Goal: Task Accomplishment & Management: Use online tool/utility

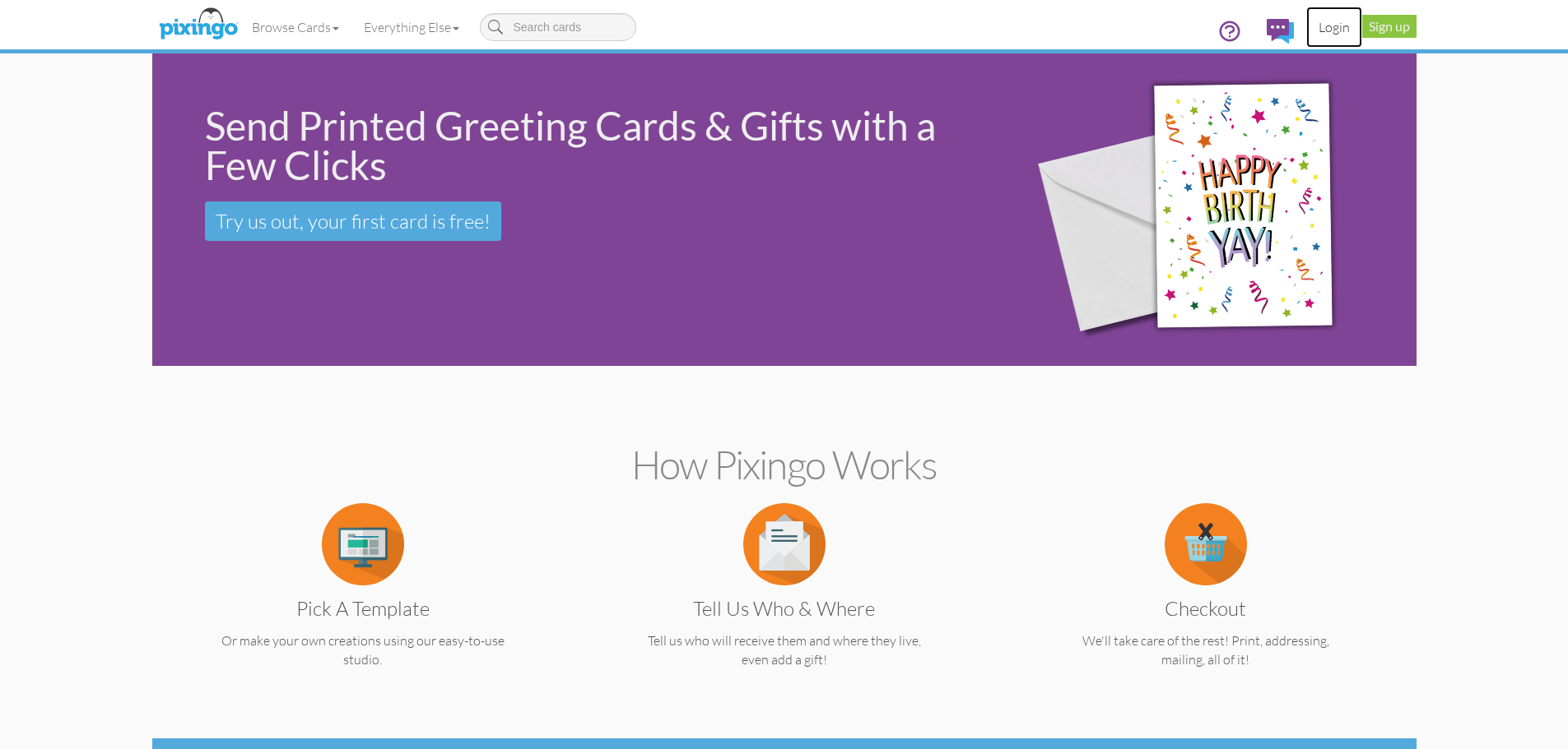
click at [1332, 29] on link "Login" at bounding box center [1334, 26] width 56 height 41
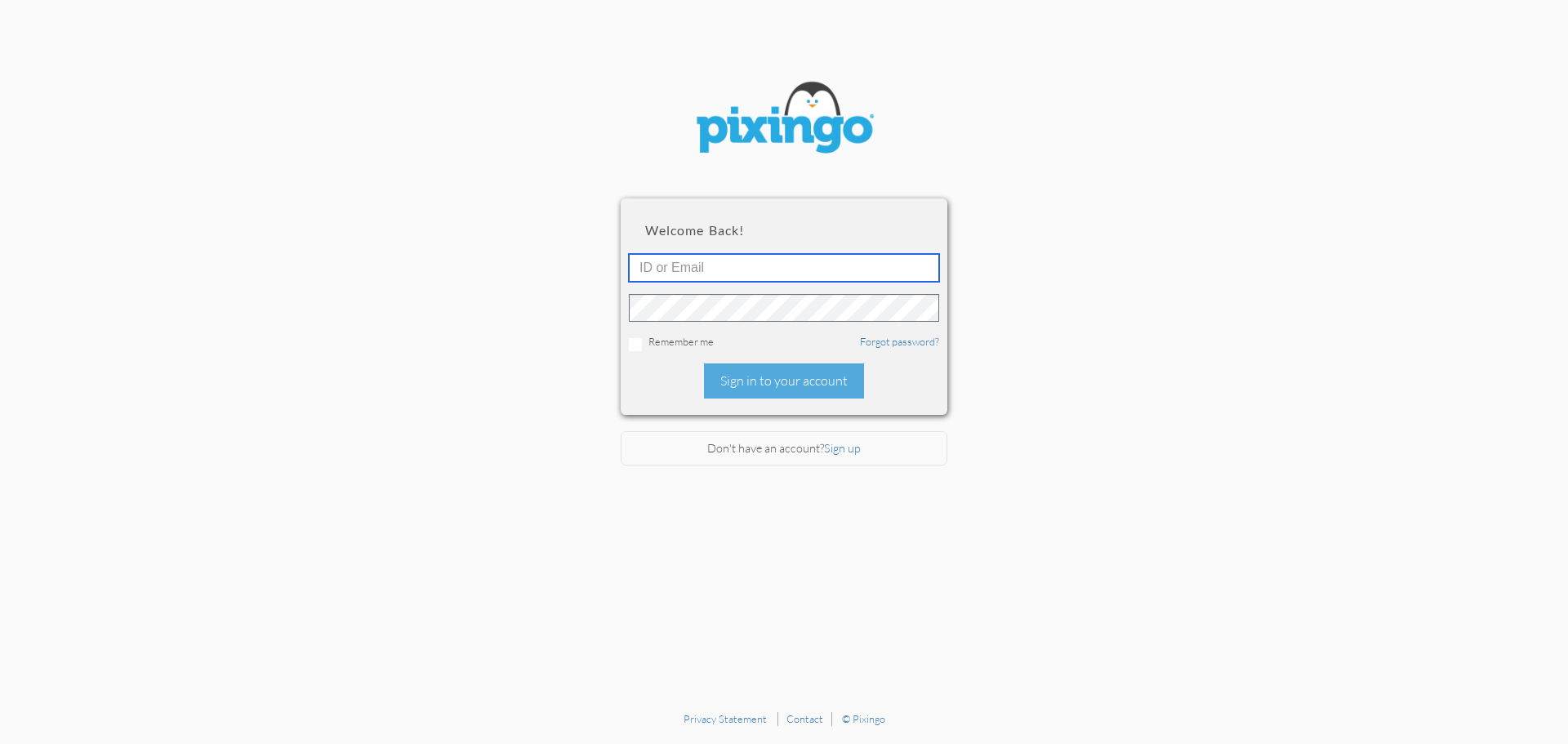
type input "[EMAIL_ADDRESS][DOMAIN_NAME]"
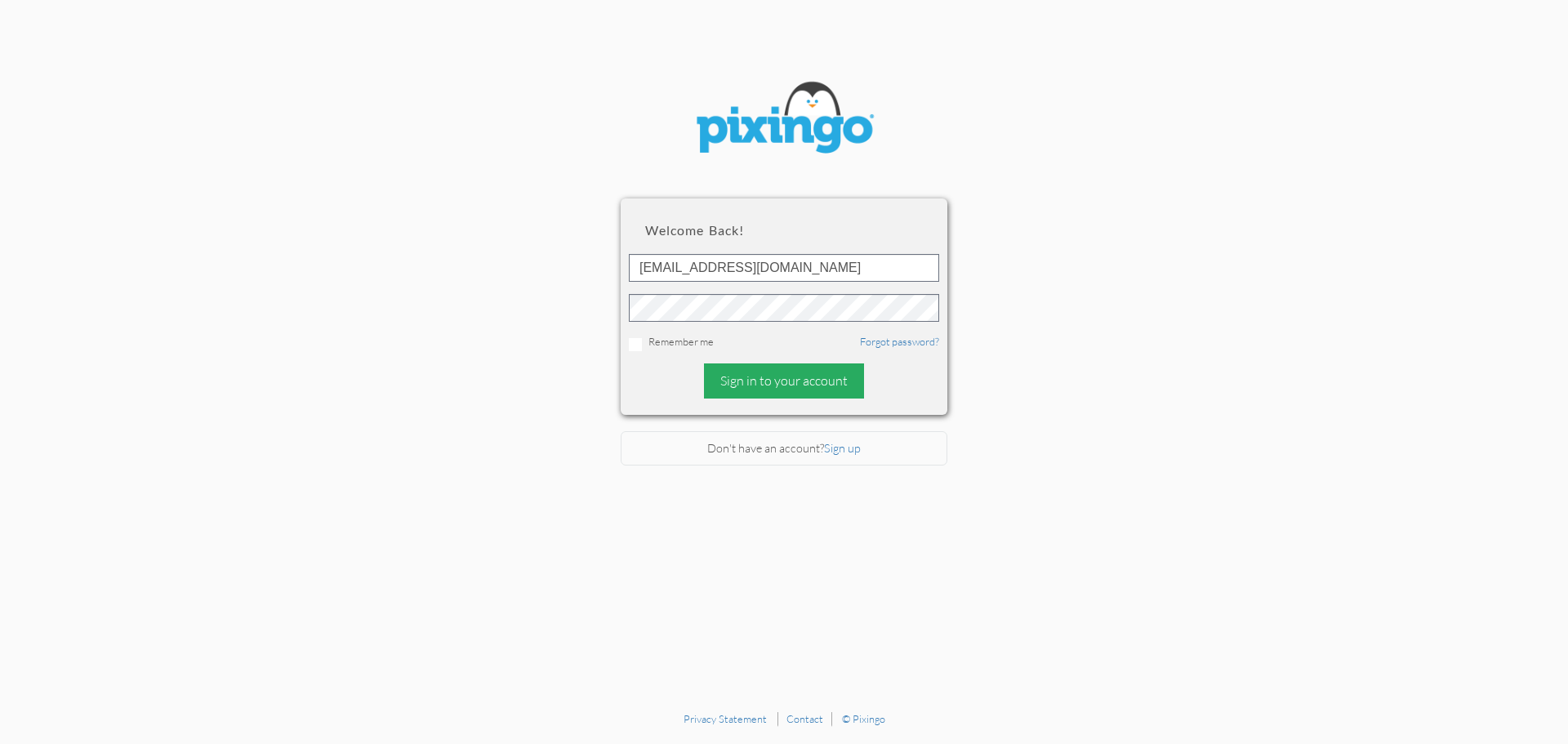
click at [772, 382] on div "Sign in to your account" at bounding box center [784, 381] width 160 height 35
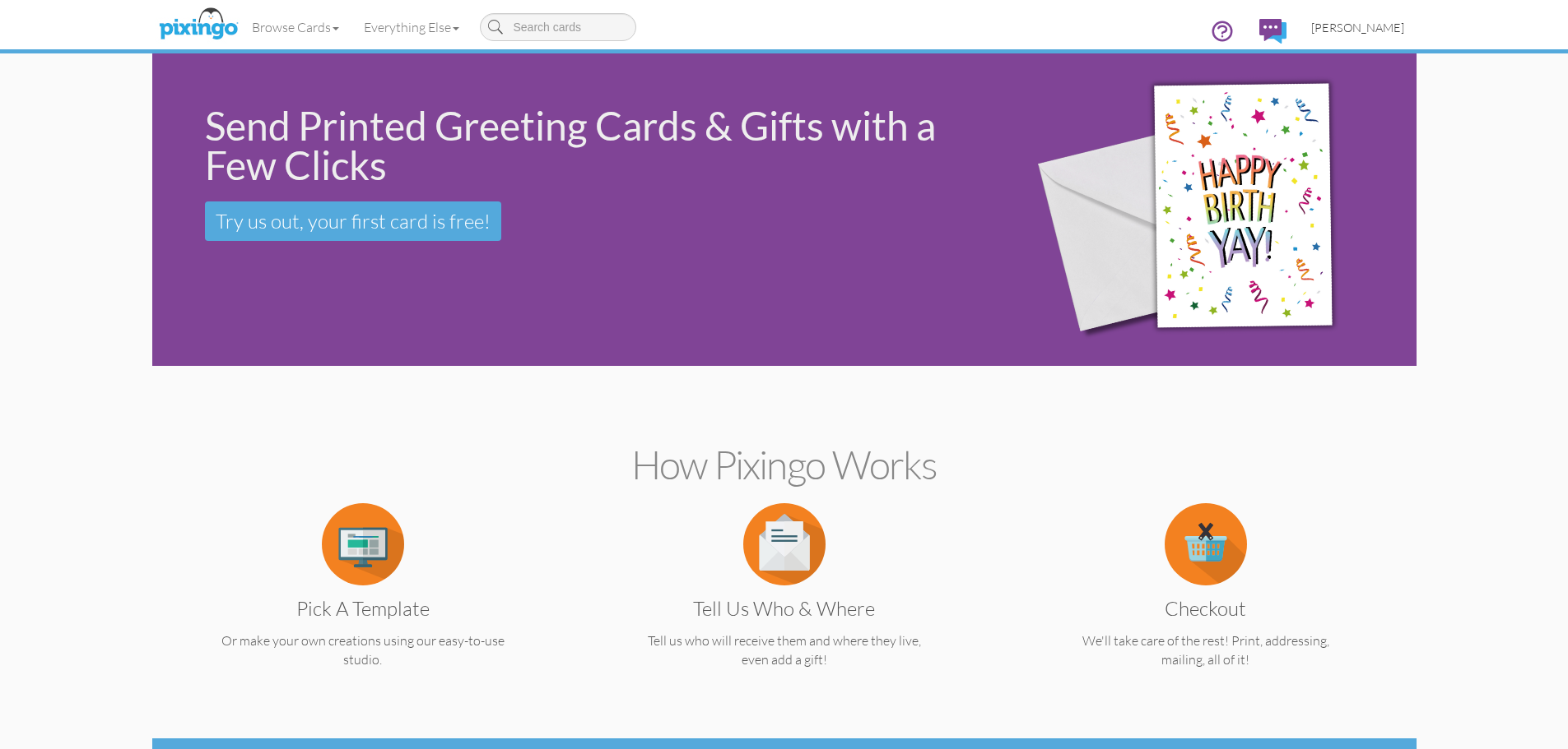
click at [1376, 29] on span "[PERSON_NAME]" at bounding box center [1357, 27] width 93 height 14
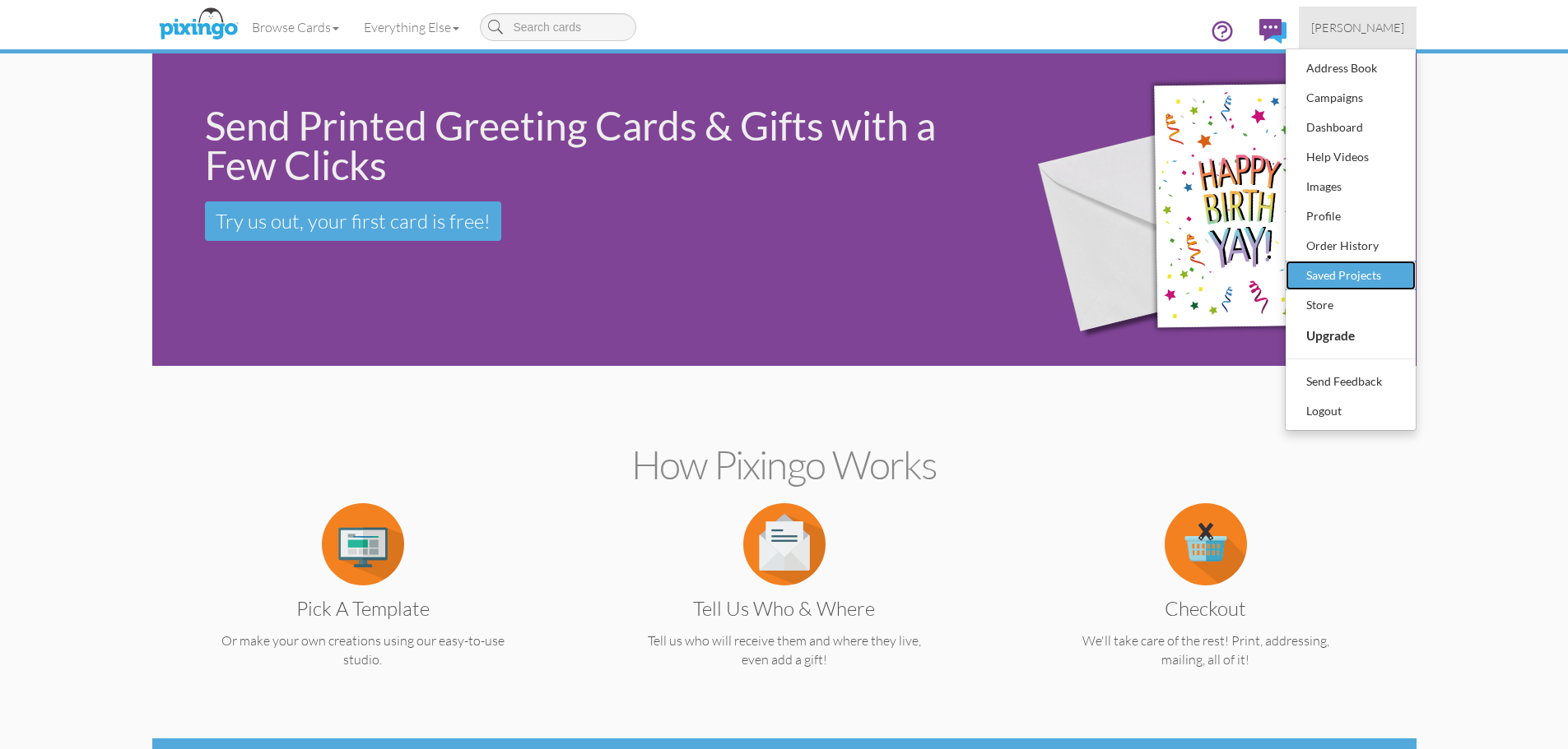
click at [1351, 272] on div "Saved Projects" at bounding box center [1350, 275] width 98 height 25
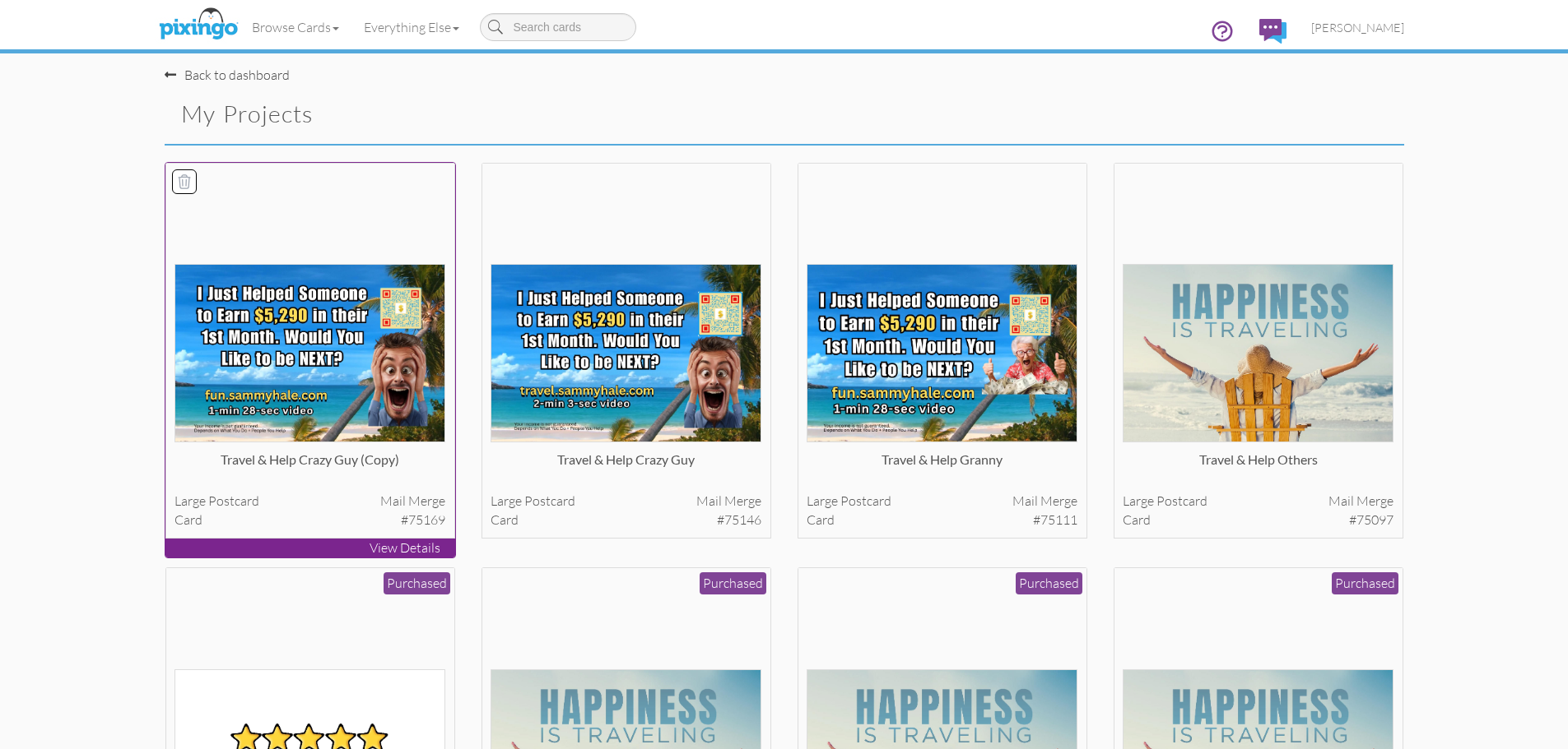
click at [335, 389] on img at bounding box center [309, 354] width 271 height 179
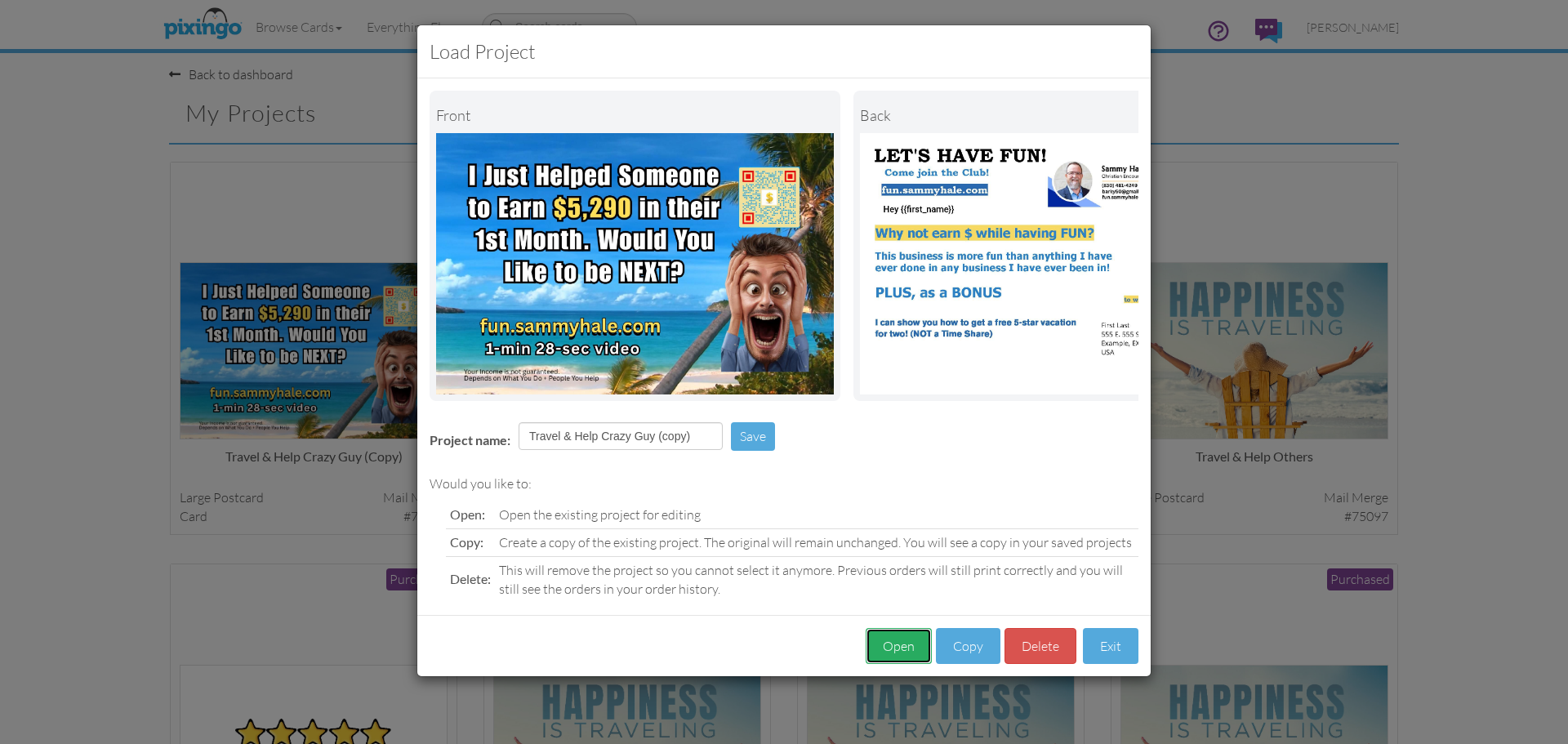
click at [908, 660] on button "Open" at bounding box center [898, 646] width 66 height 37
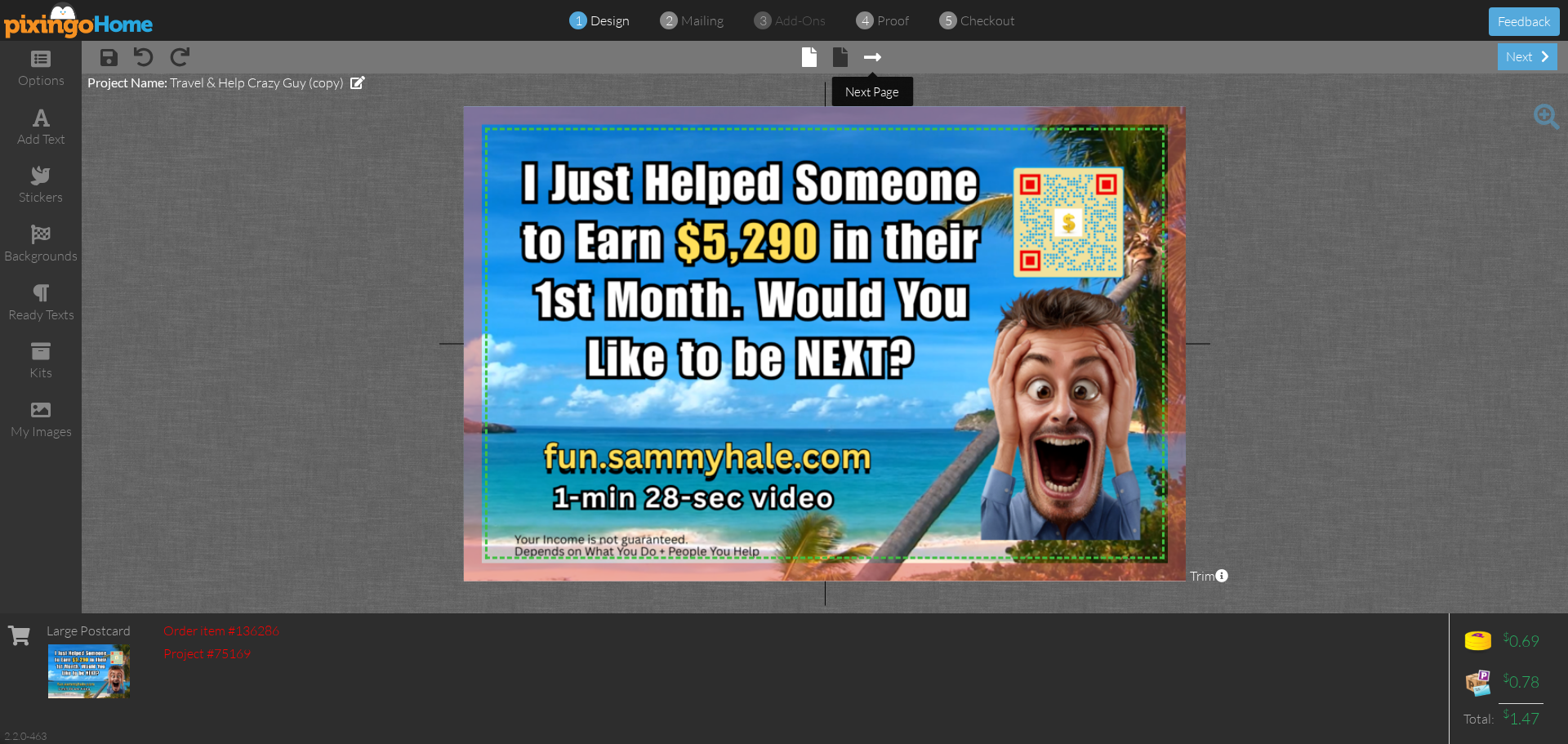
click at [876, 60] on span at bounding box center [872, 57] width 17 height 20
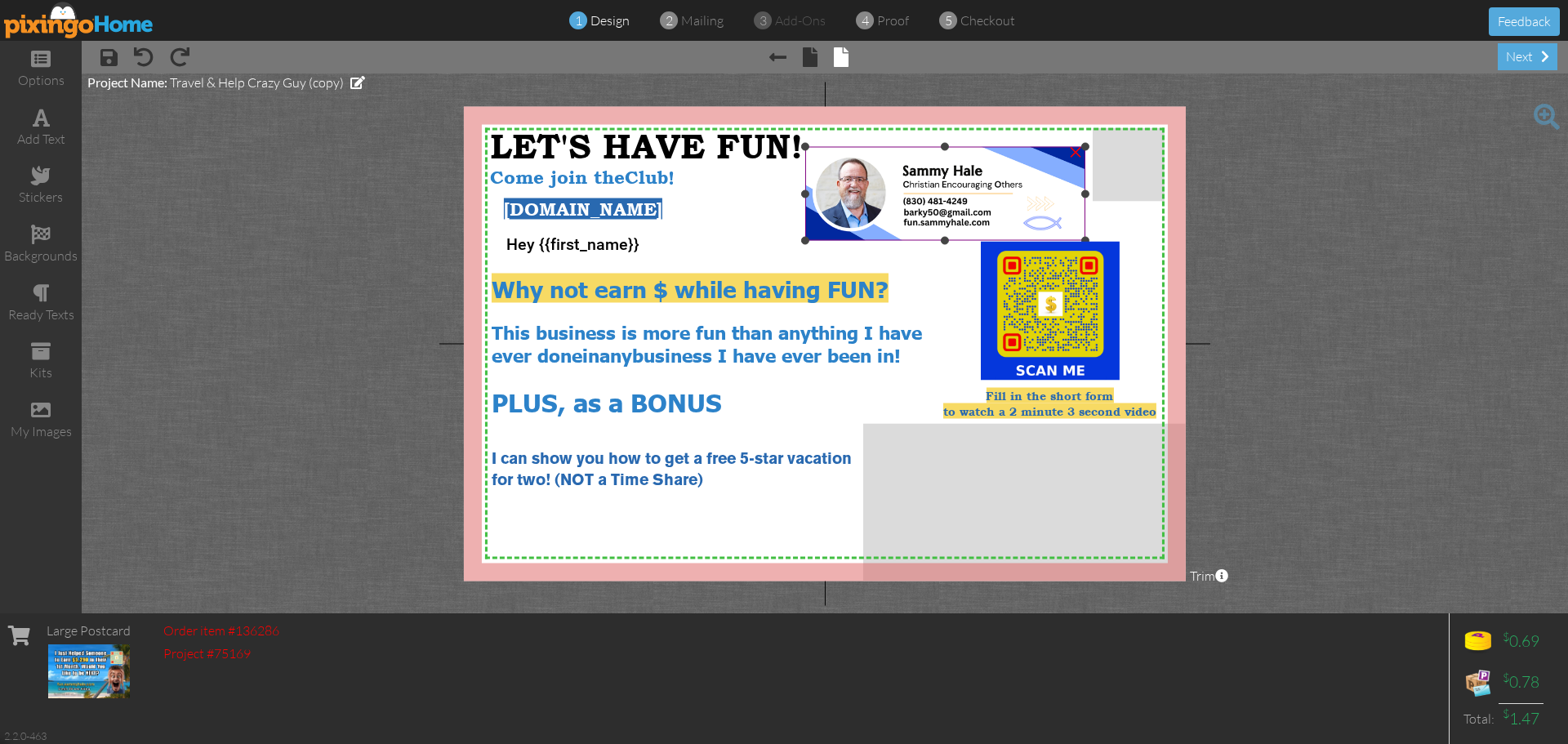
click at [974, 205] on img at bounding box center [946, 194] width 280 height 94
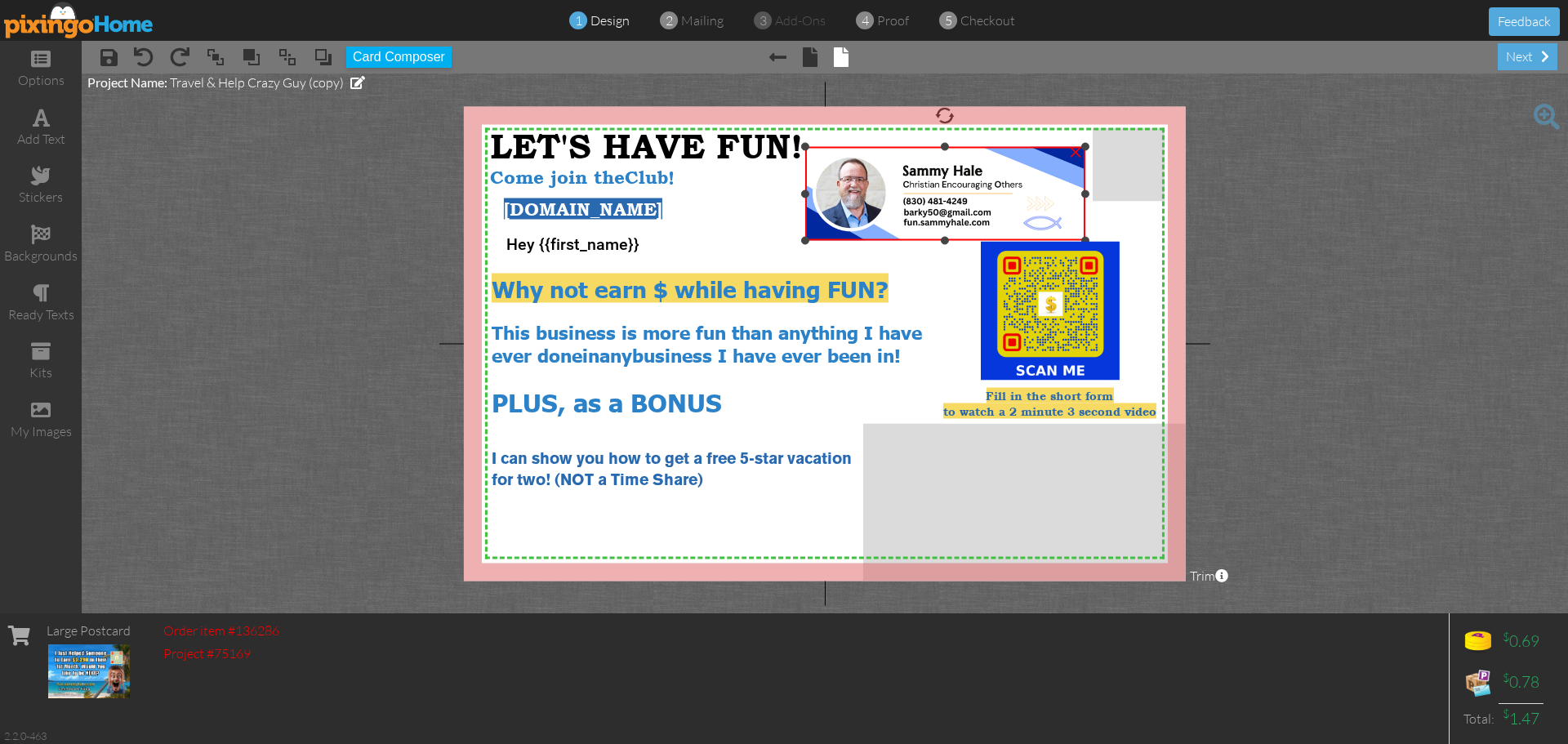
click at [974, 205] on img at bounding box center [946, 194] width 280 height 94
click at [959, 201] on img at bounding box center [946, 194] width 280 height 94
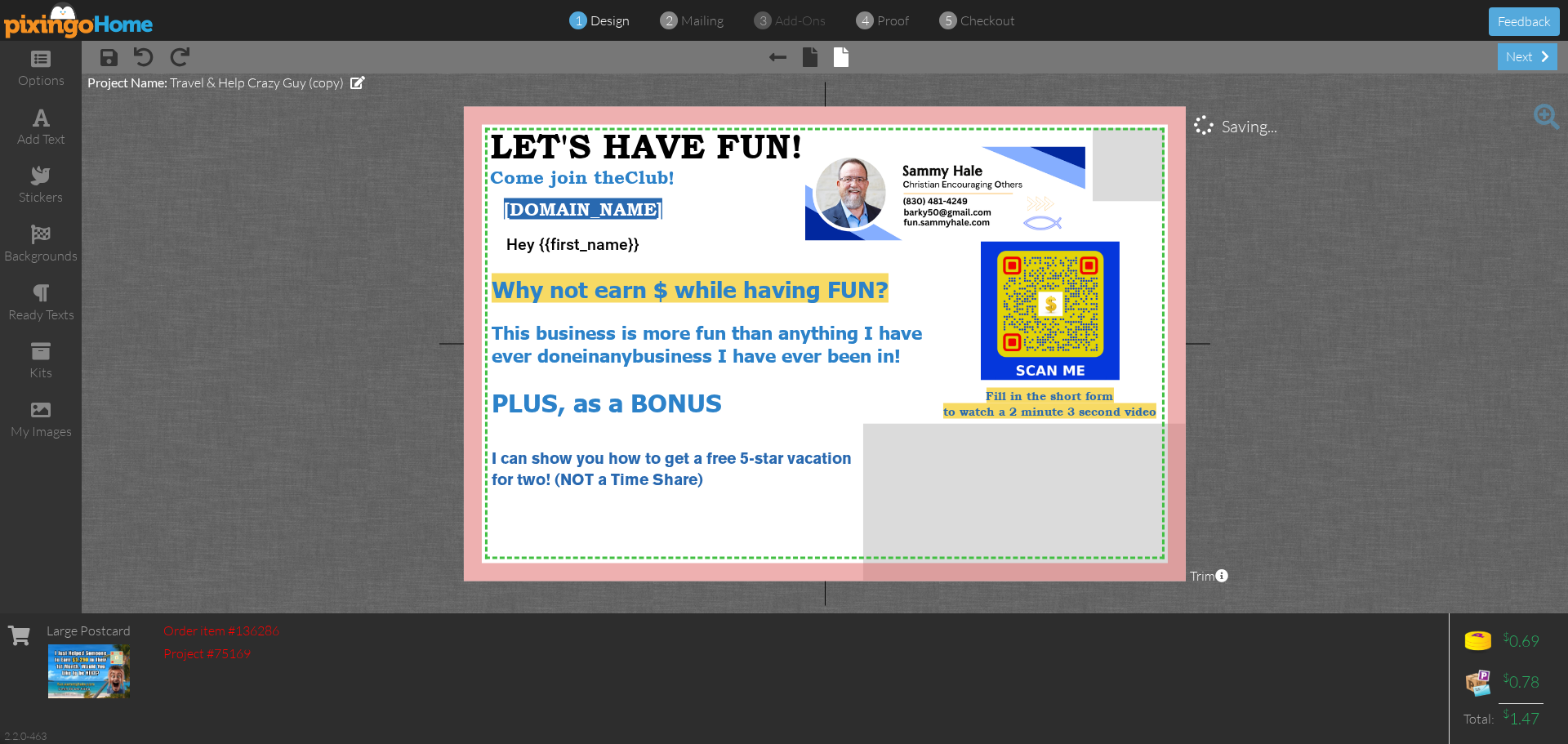
click at [1411, 261] on project-studio-wrapper "X X X X X X X X X X X X X X X X X X X X X X X X X X X X X X X X X X X X X X X X…" at bounding box center [824, 343] width 1487 height 540
click at [47, 138] on div "add text" at bounding box center [41, 139] width 81 height 19
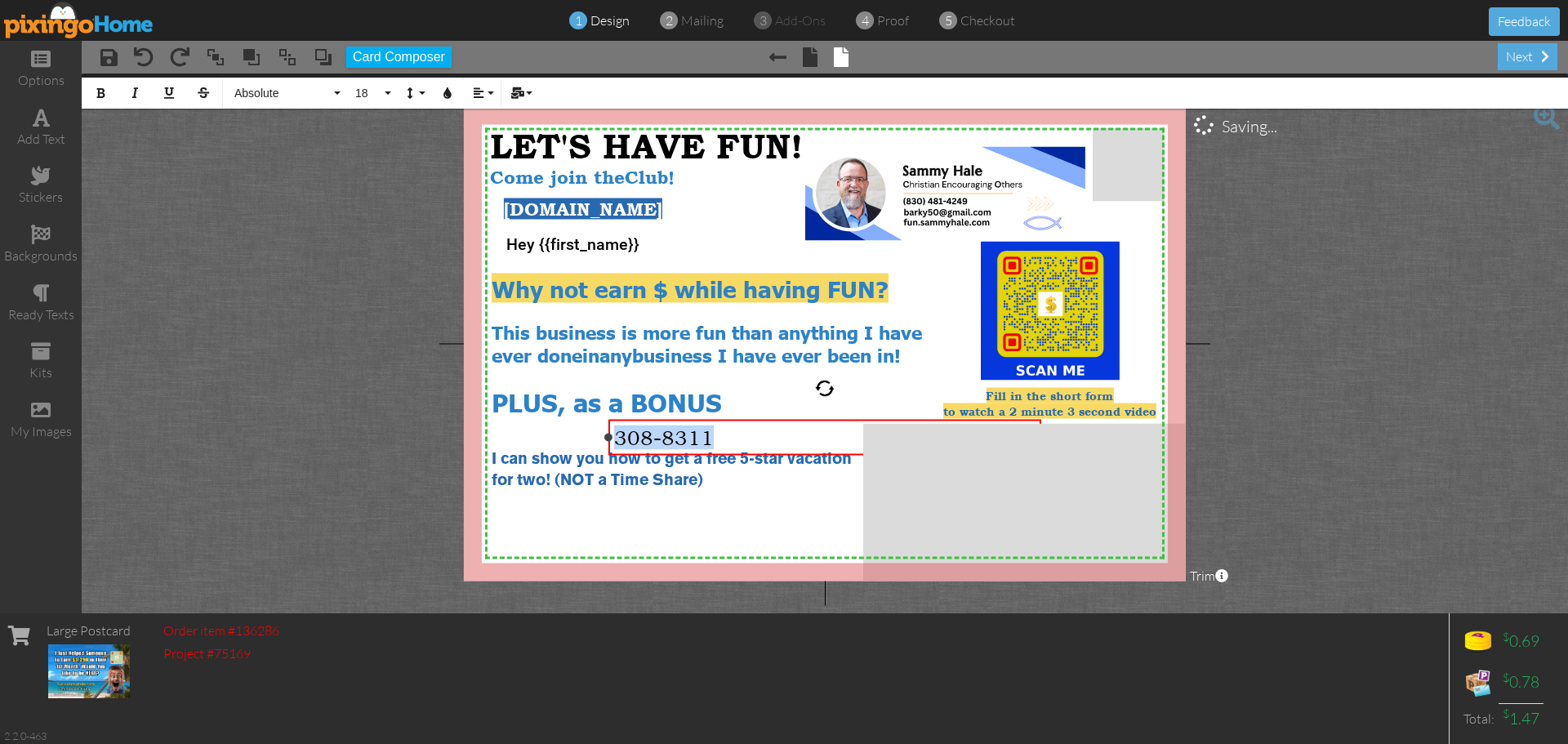
drag, startPoint x: 717, startPoint y: 439, endPoint x: 617, endPoint y: 441, distance: 100.0
click at [617, 441] on div "308-8311" at bounding box center [825, 437] width 422 height 24
click at [388, 92] on button "18" at bounding box center [371, 93] width 47 height 31
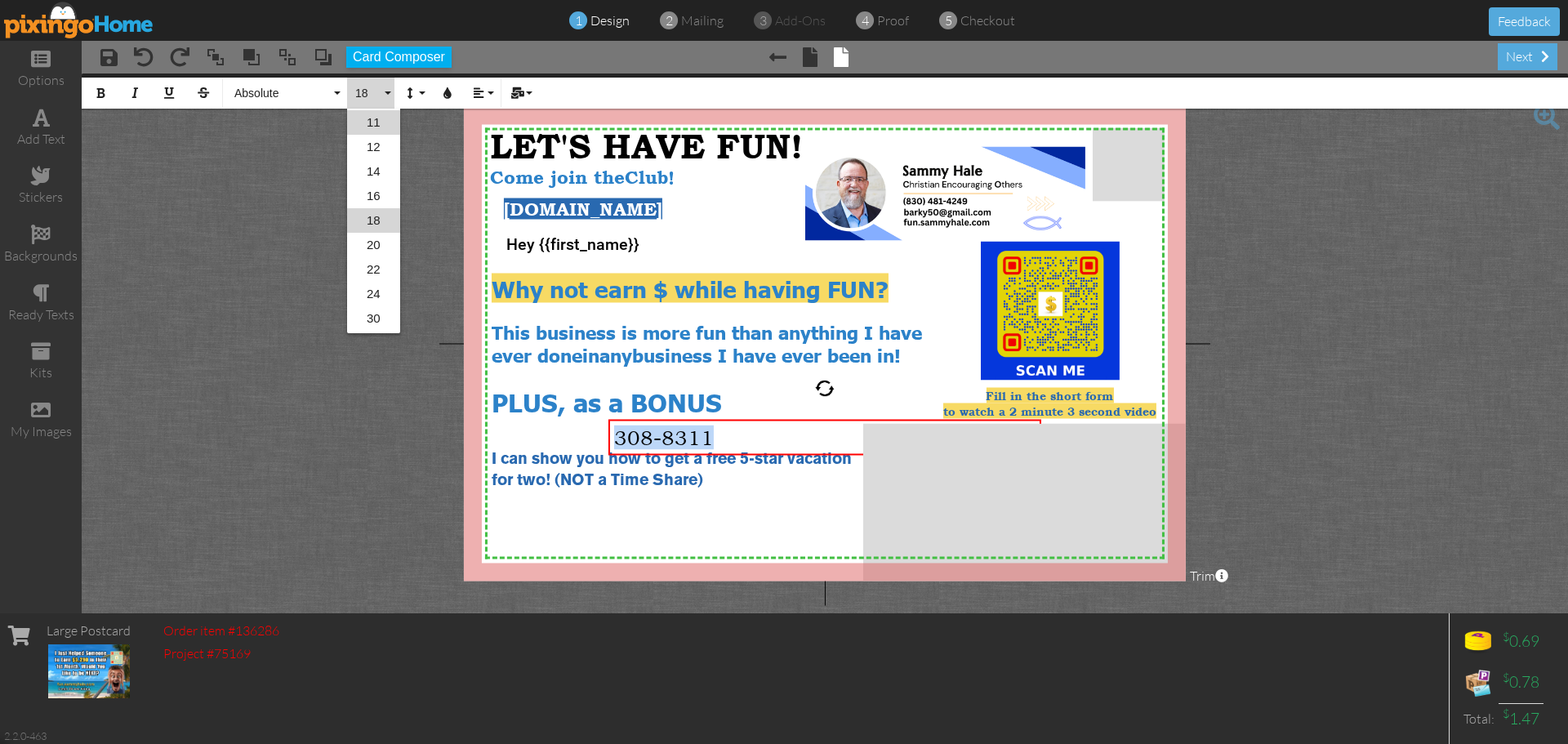
click at [385, 122] on link "11" at bounding box center [374, 122] width 53 height 24
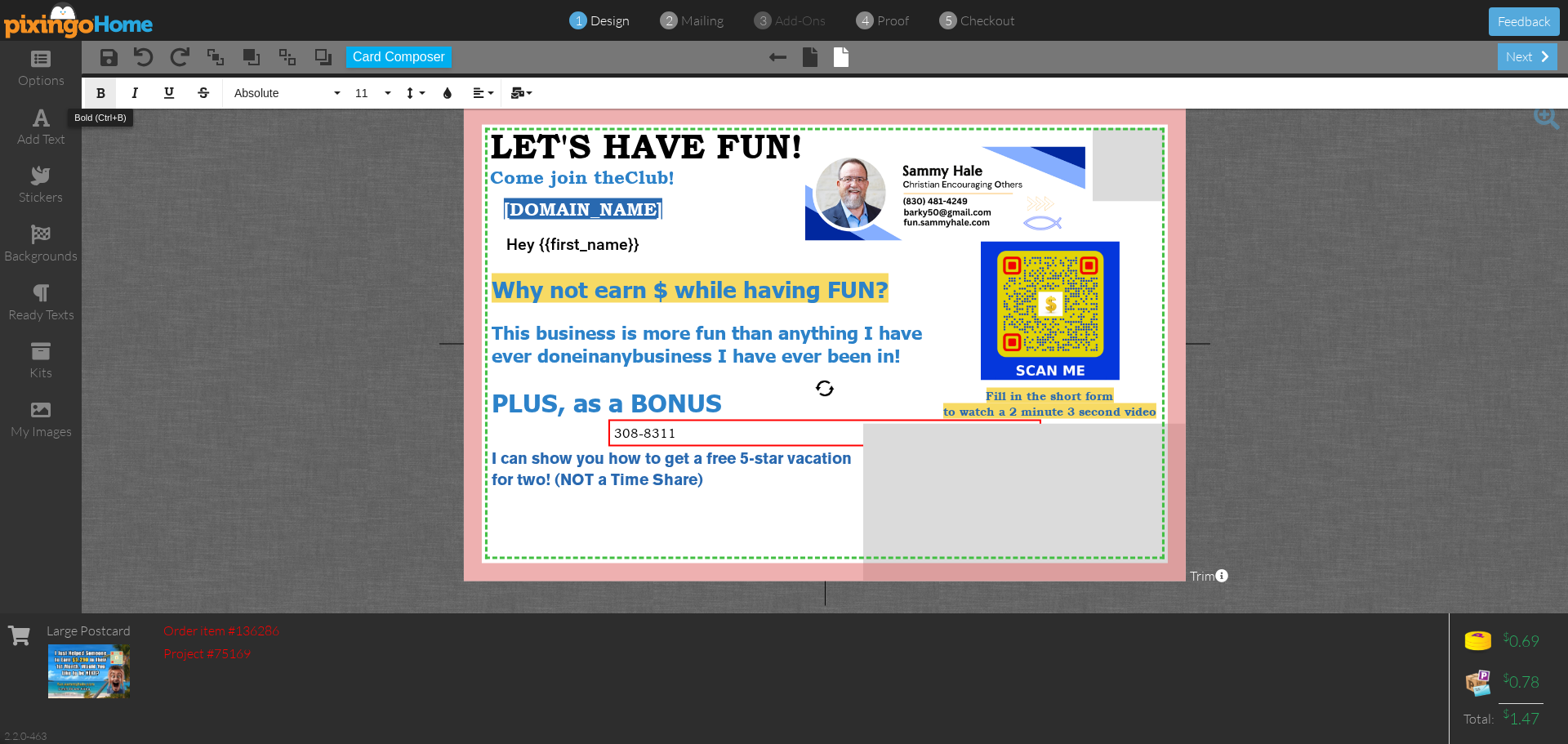
click at [104, 89] on icon "button" at bounding box center [100, 93] width 12 height 12
click at [385, 96] on button "11" at bounding box center [371, 93] width 47 height 31
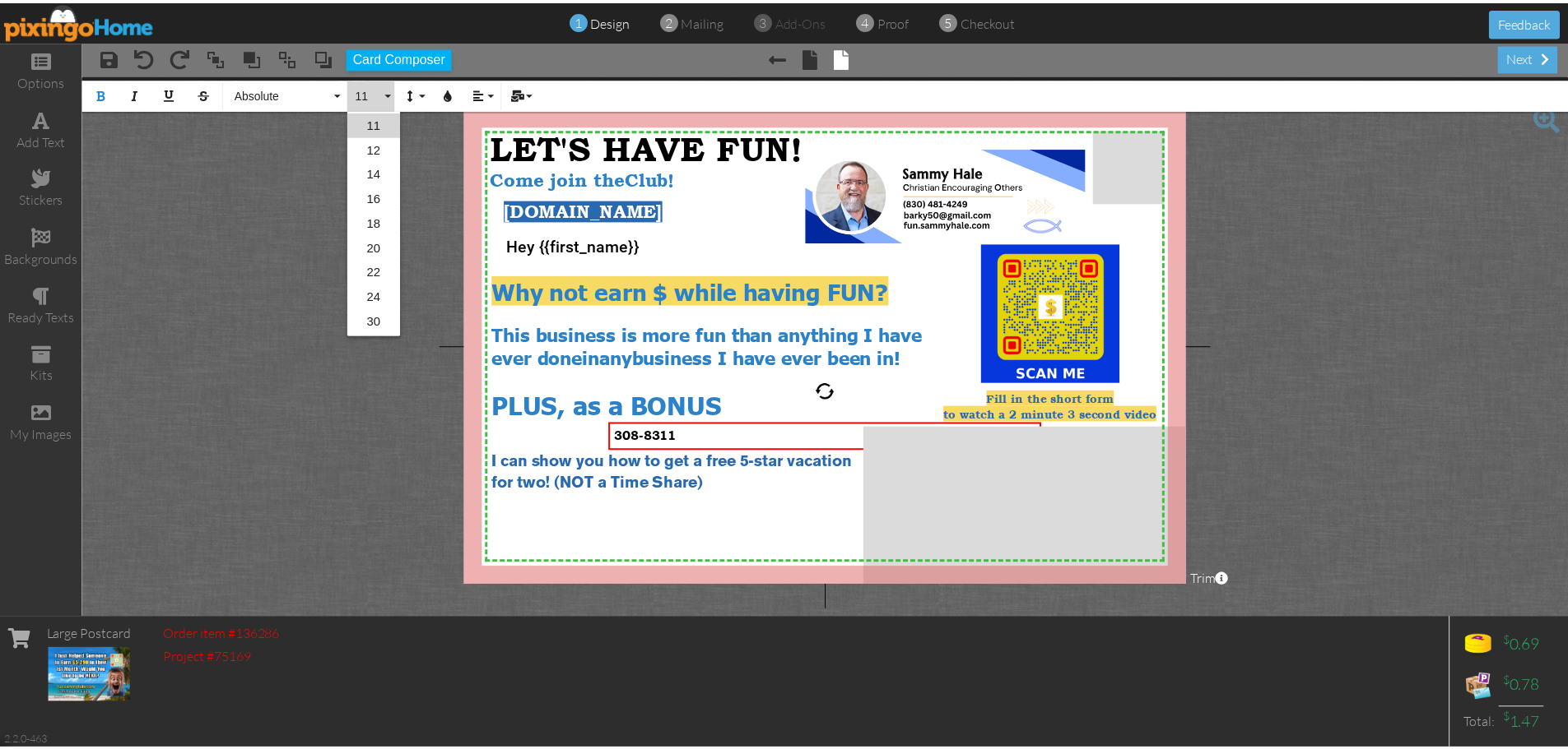
scroll to position [47, 0]
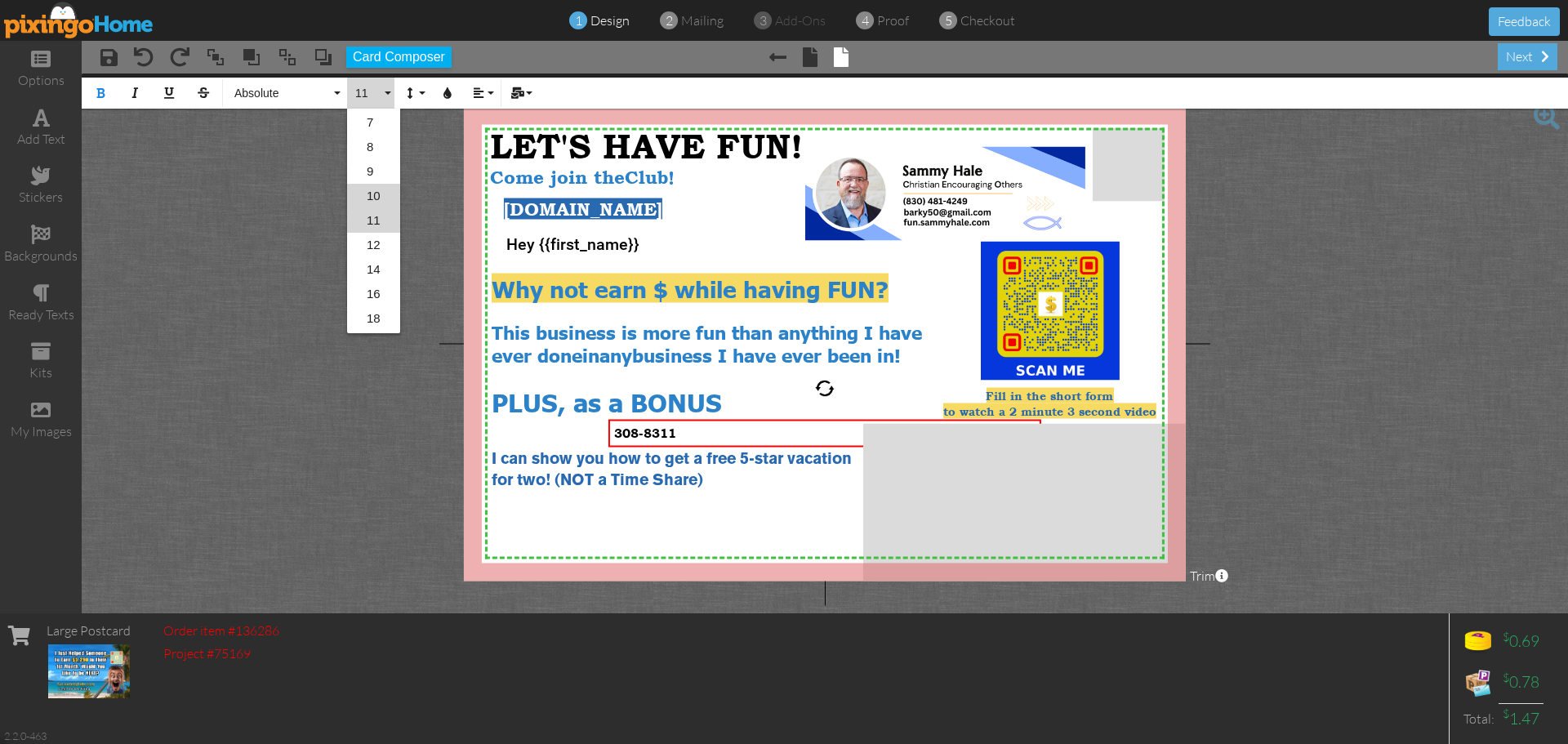
click at [373, 196] on link "10" at bounding box center [374, 196] width 53 height 24
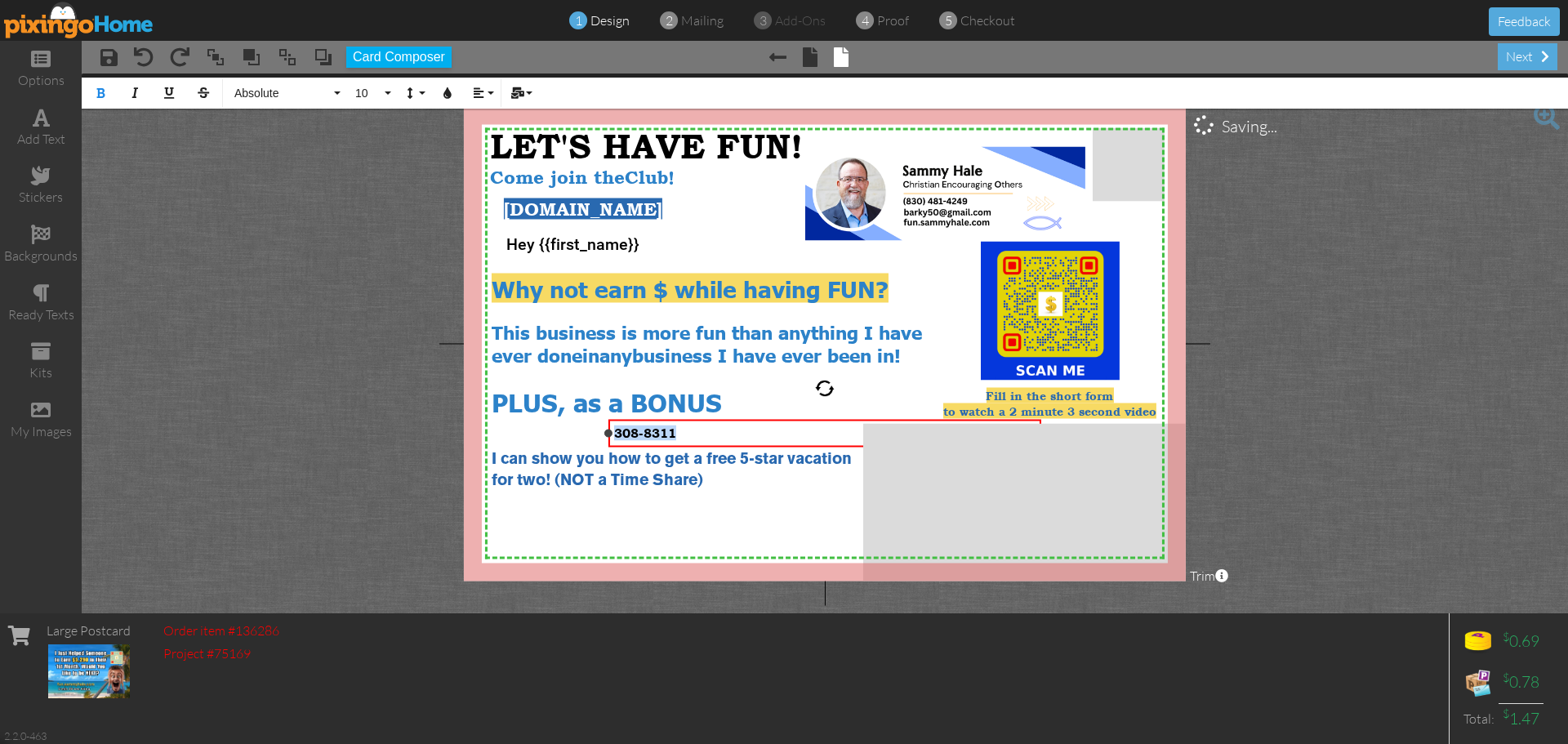
drag, startPoint x: 681, startPoint y: 433, endPoint x: 615, endPoint y: 432, distance: 66.0
click at [615, 432] on div "308-8311 ​" at bounding box center [825, 433] width 422 height 15
click at [385, 92] on button "11" at bounding box center [371, 93] width 47 height 31
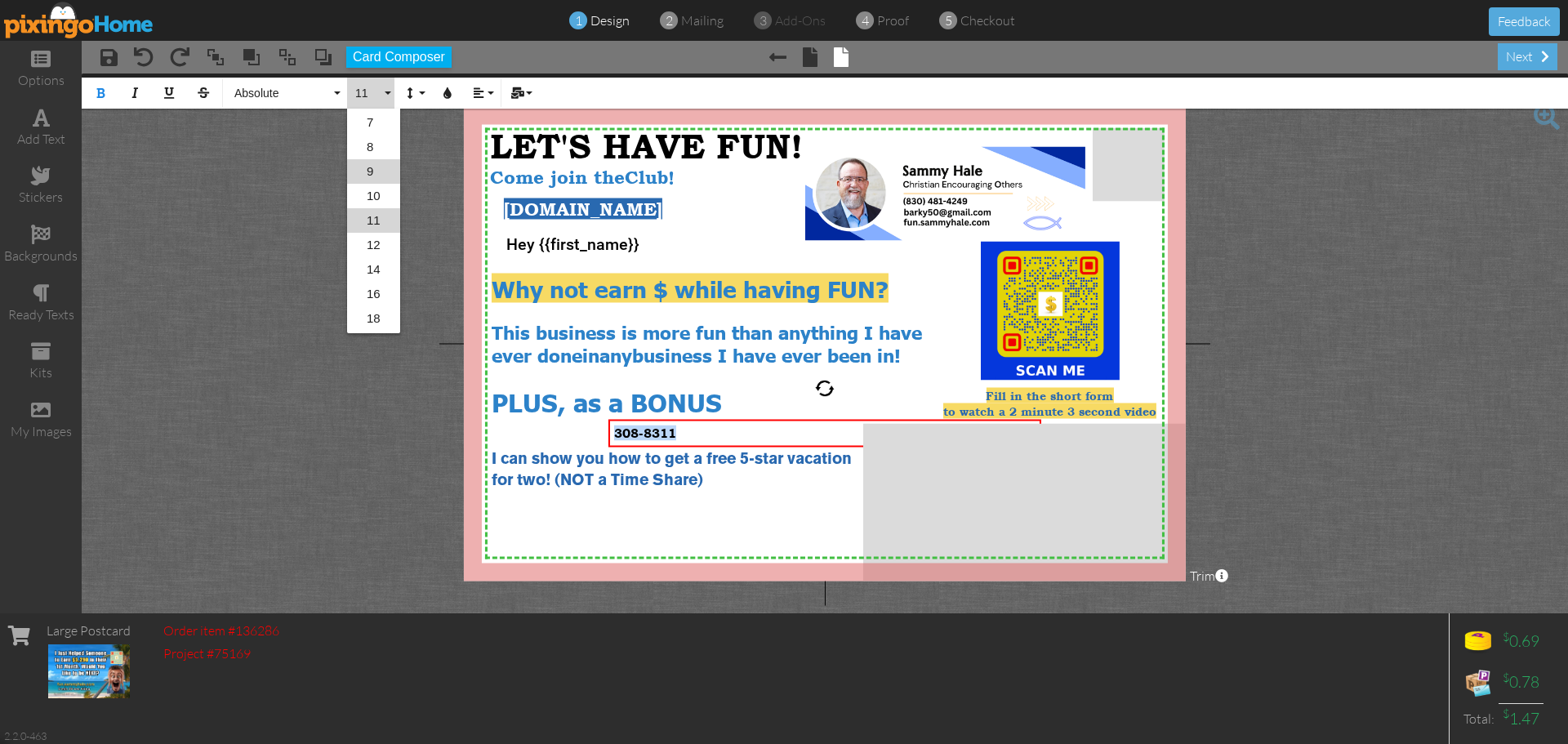
click at [368, 172] on link "9" at bounding box center [374, 171] width 53 height 24
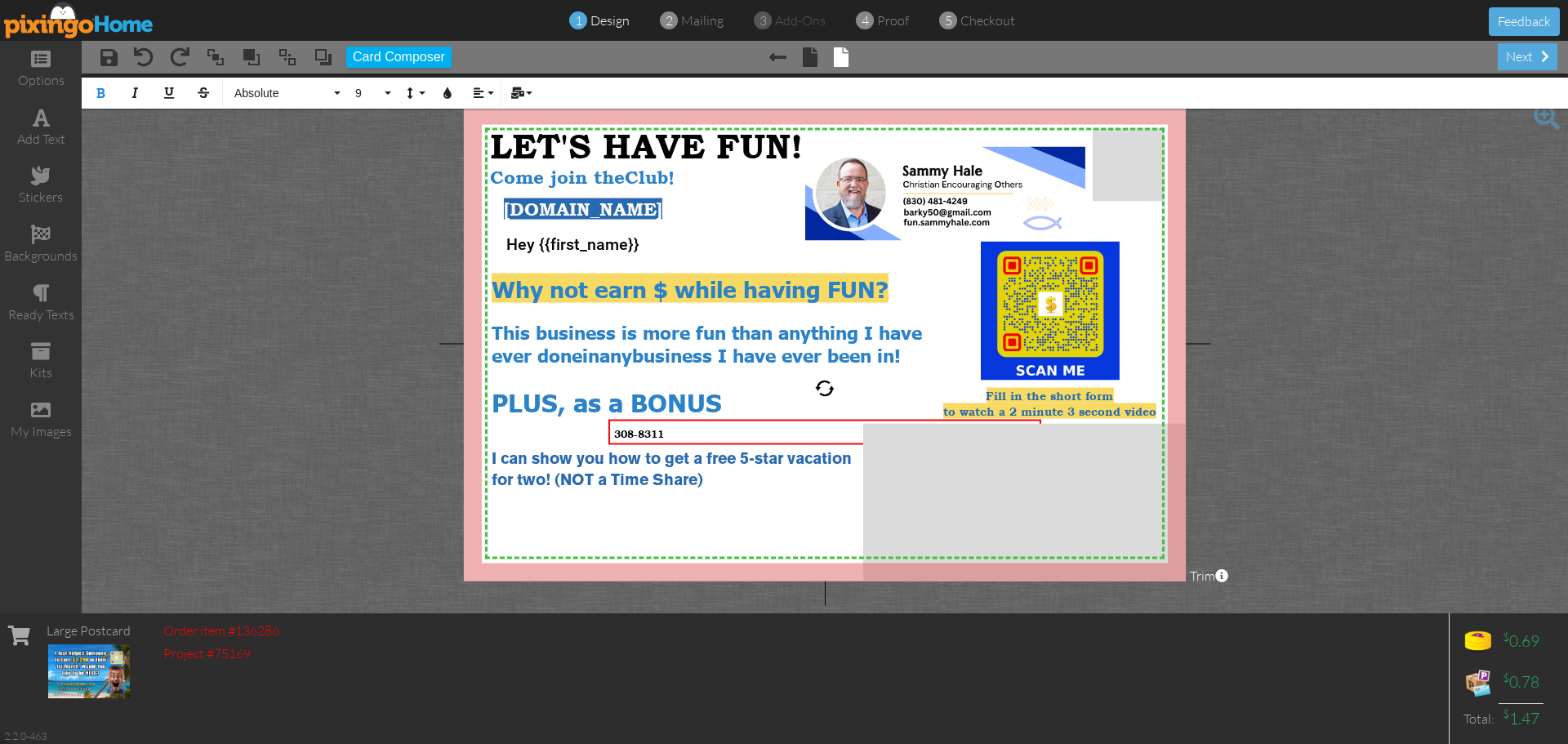
click at [1347, 428] on project-studio-wrapper "X X X X X X X X X X X X X X X X X X X X X X X X X X X X X X X X X X X X X X X X…" at bounding box center [824, 343] width 1487 height 540
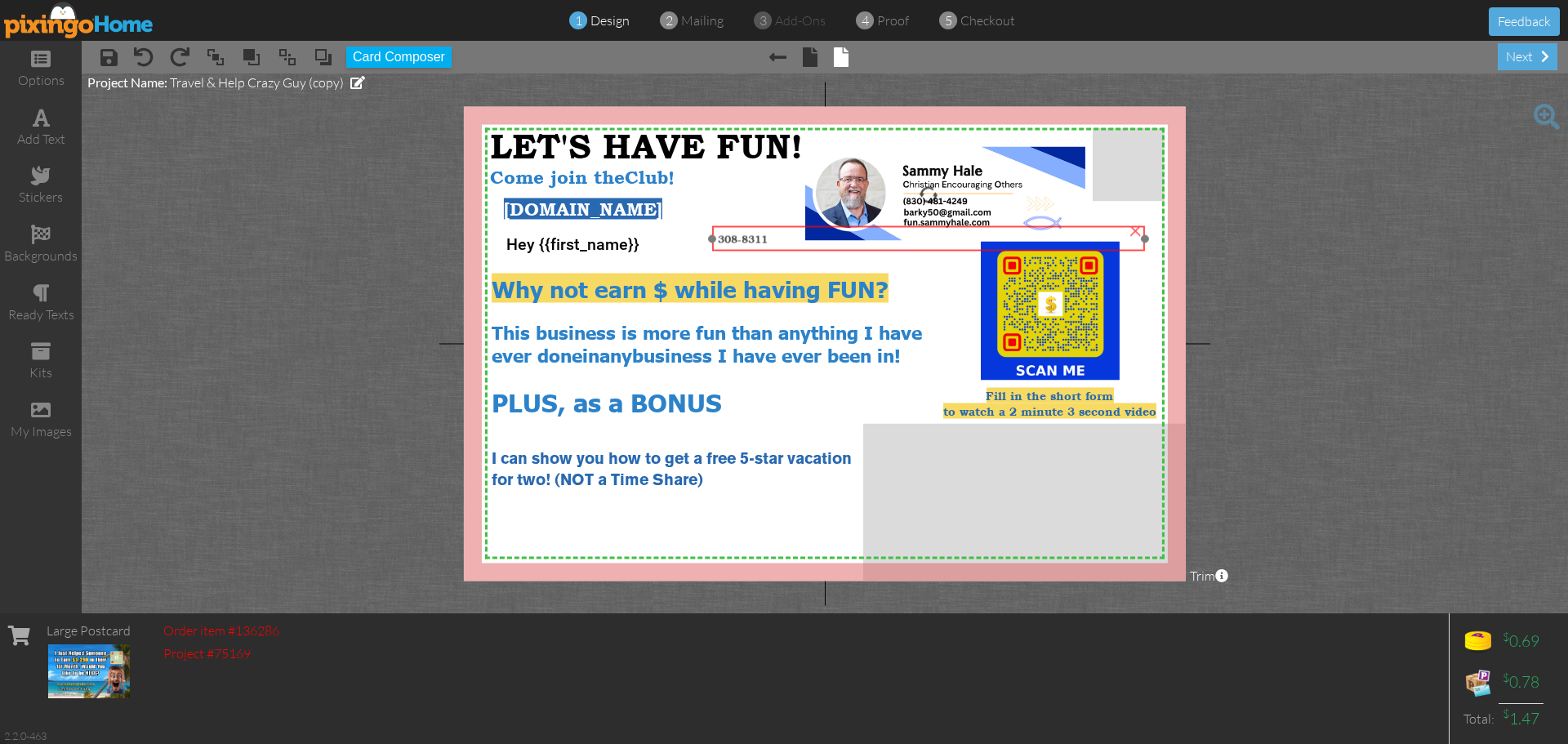
drag, startPoint x: 727, startPoint y: 434, endPoint x: 831, endPoint y: 240, distance: 220.1
click at [831, 240] on div "308-8311" at bounding box center [928, 239] width 422 height 14
drag, startPoint x: 1144, startPoint y: 239, endPoint x: 784, endPoint y: 238, distance: 360.0
click at [784, 238] on div at bounding box center [784, 238] width 8 height 8
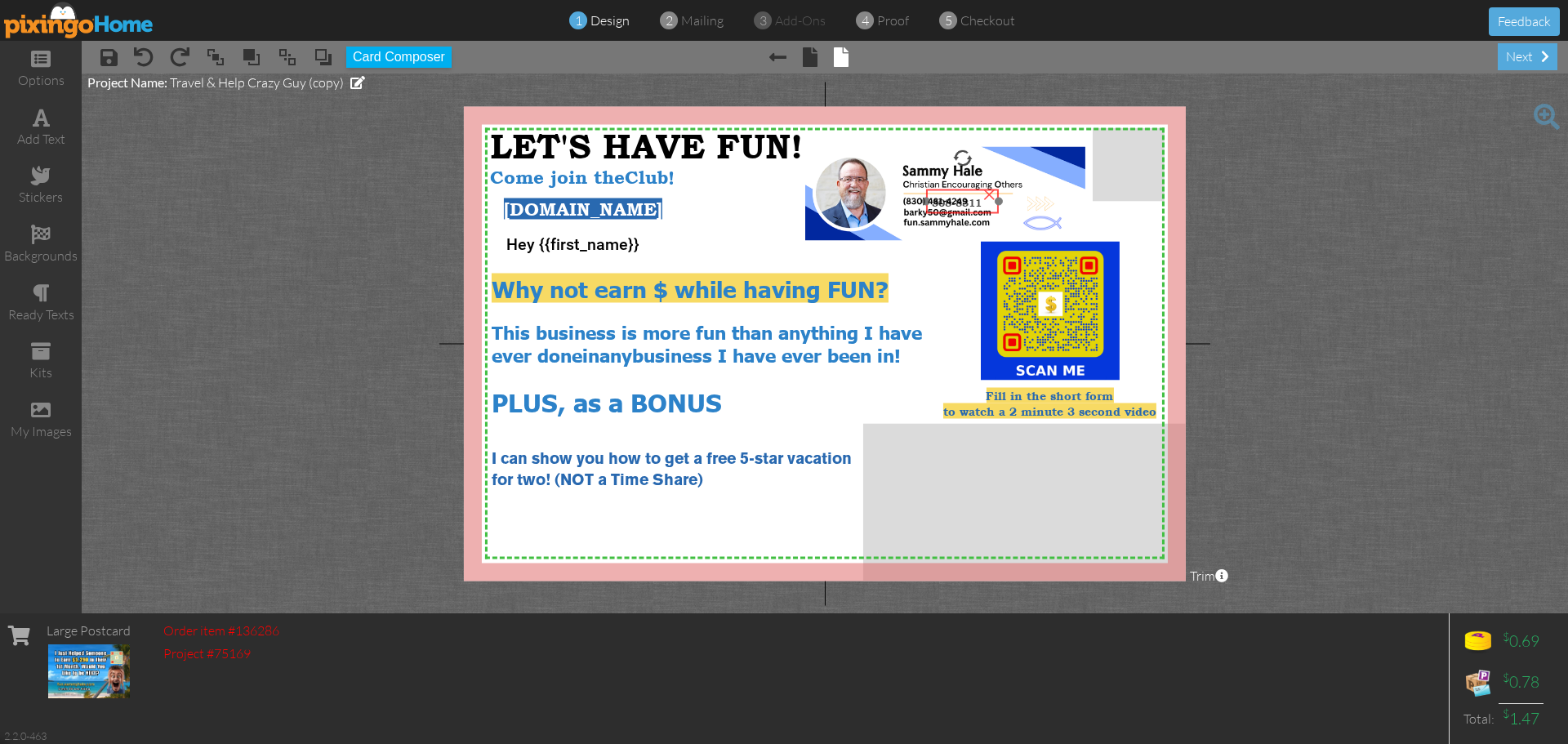
drag, startPoint x: 764, startPoint y: 243, endPoint x: 978, endPoint y: 205, distance: 217.3
click at [978, 205] on span "308-8311" at bounding box center [956, 203] width 50 height 13
click at [1396, 279] on project-studio-wrapper "X X X X X X X X X X X X X X X X X X X X X X X X X X X X X X X X X X X X X X X X…" at bounding box center [824, 343] width 1487 height 540
drag, startPoint x: 978, startPoint y: 205, endPoint x: 1339, endPoint y: 262, distance: 365.5
click at [1339, 262] on project-studio-wrapper "X X X X X X X X X X X X X X X X X X X X X X X X X X X X X X X X X X X X X X X X…" at bounding box center [824, 343] width 1487 height 540
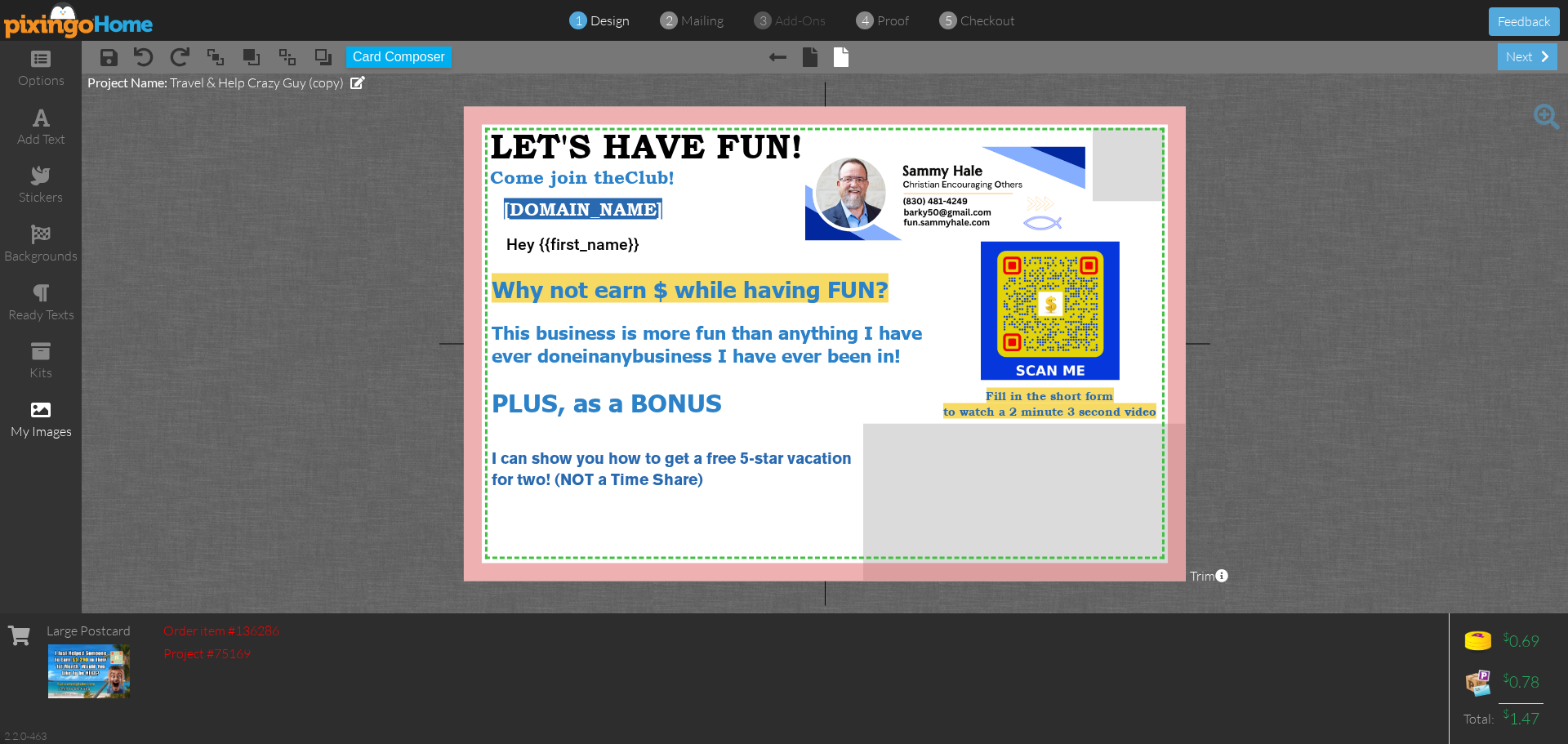
click at [38, 428] on div "my images" at bounding box center [41, 432] width 81 height 19
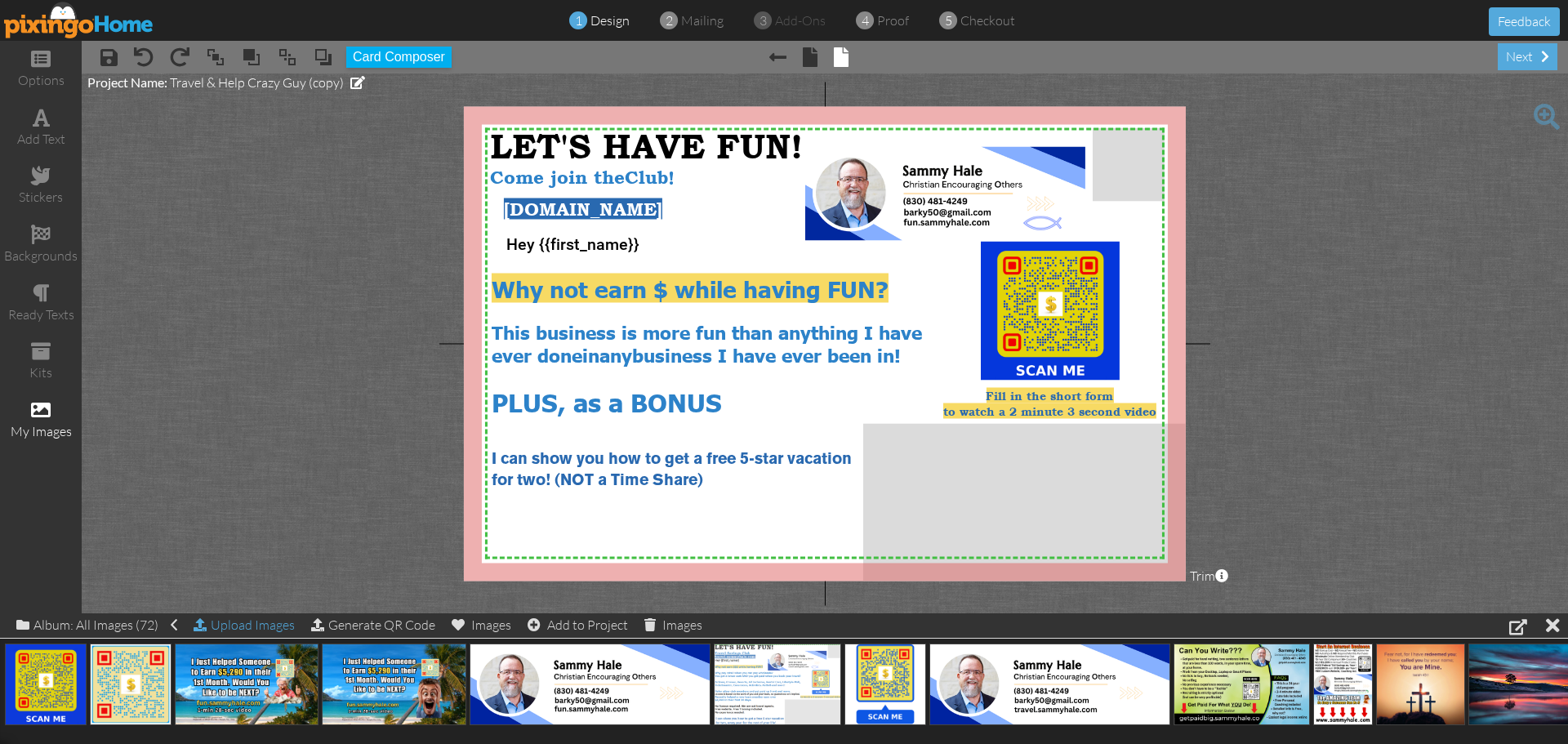
click at [261, 625] on div "Upload Images" at bounding box center [244, 625] width 101 height 24
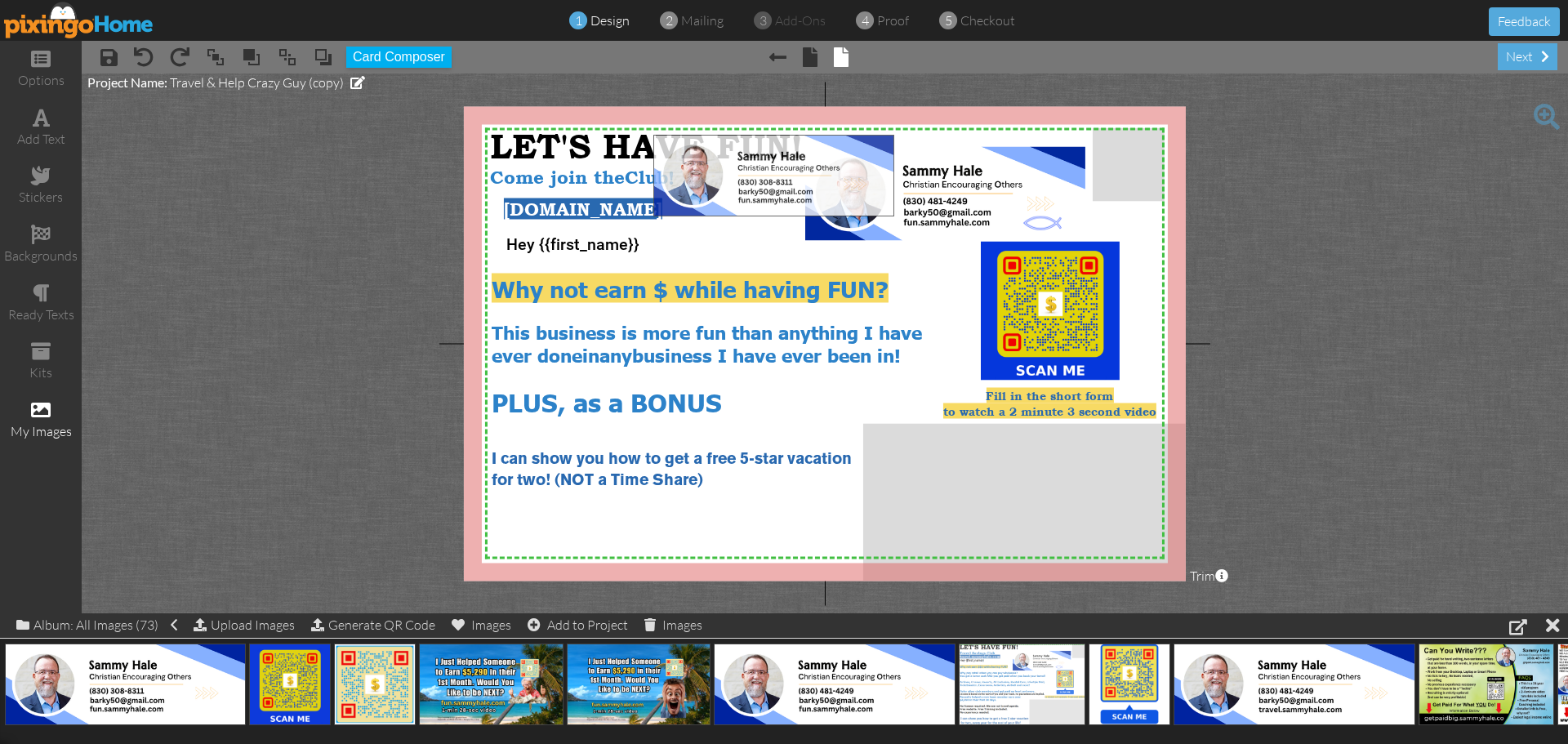
drag, startPoint x: 147, startPoint y: 693, endPoint x: 795, endPoint y: 184, distance: 824.0
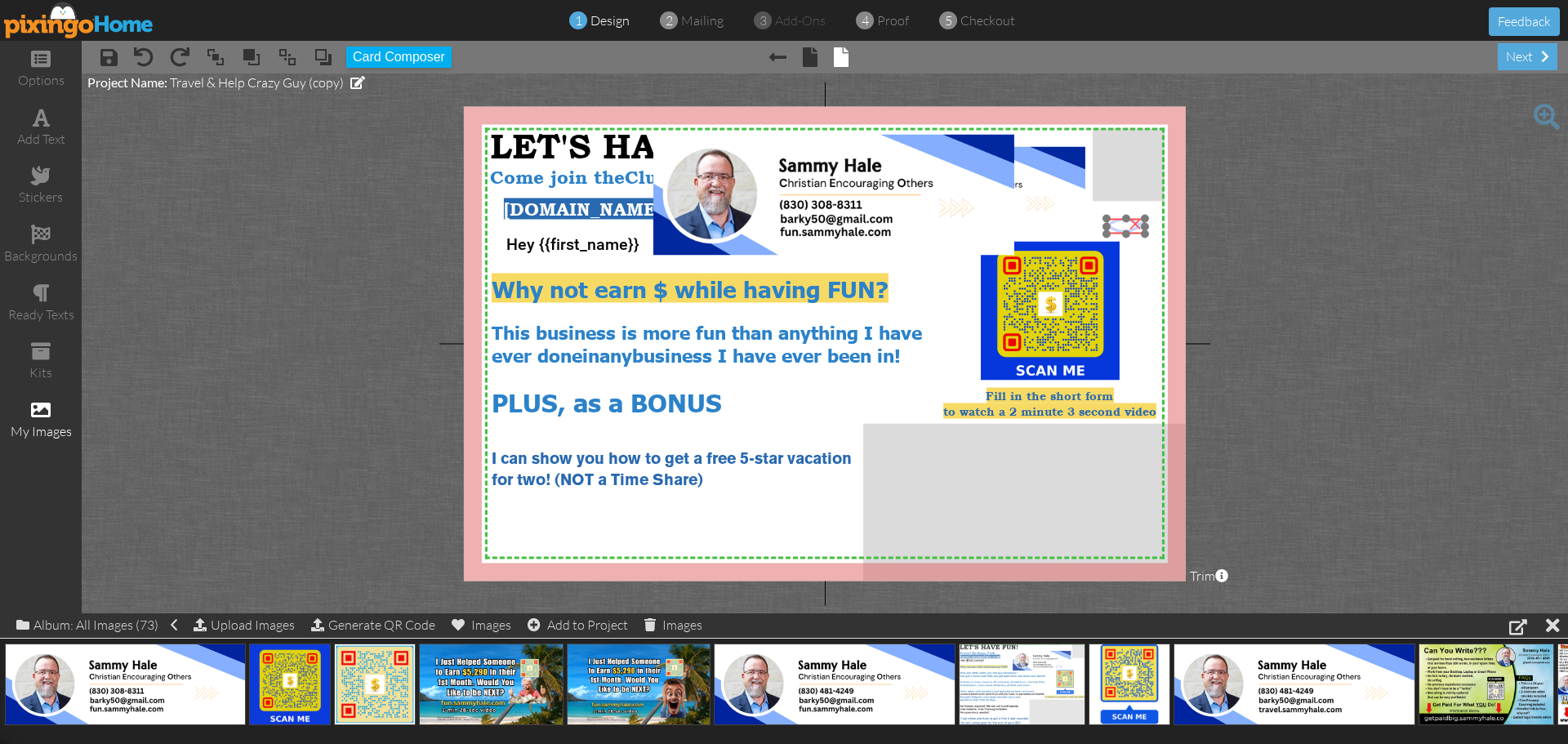
drag, startPoint x: 1035, startPoint y: 223, endPoint x: 1118, endPoint y: 224, distance: 83.0
click at [1118, 224] on img at bounding box center [1126, 226] width 38 height 15
drag, startPoint x: 1036, startPoint y: 180, endPoint x: 1476, endPoint y: 182, distance: 440.0
click at [1476, 182] on project-studio-wrapper "X X X X X X X X X X X X X X X X X X X X X X X X X X X X X X X X X X X X X X X X…" at bounding box center [824, 343] width 1487 height 540
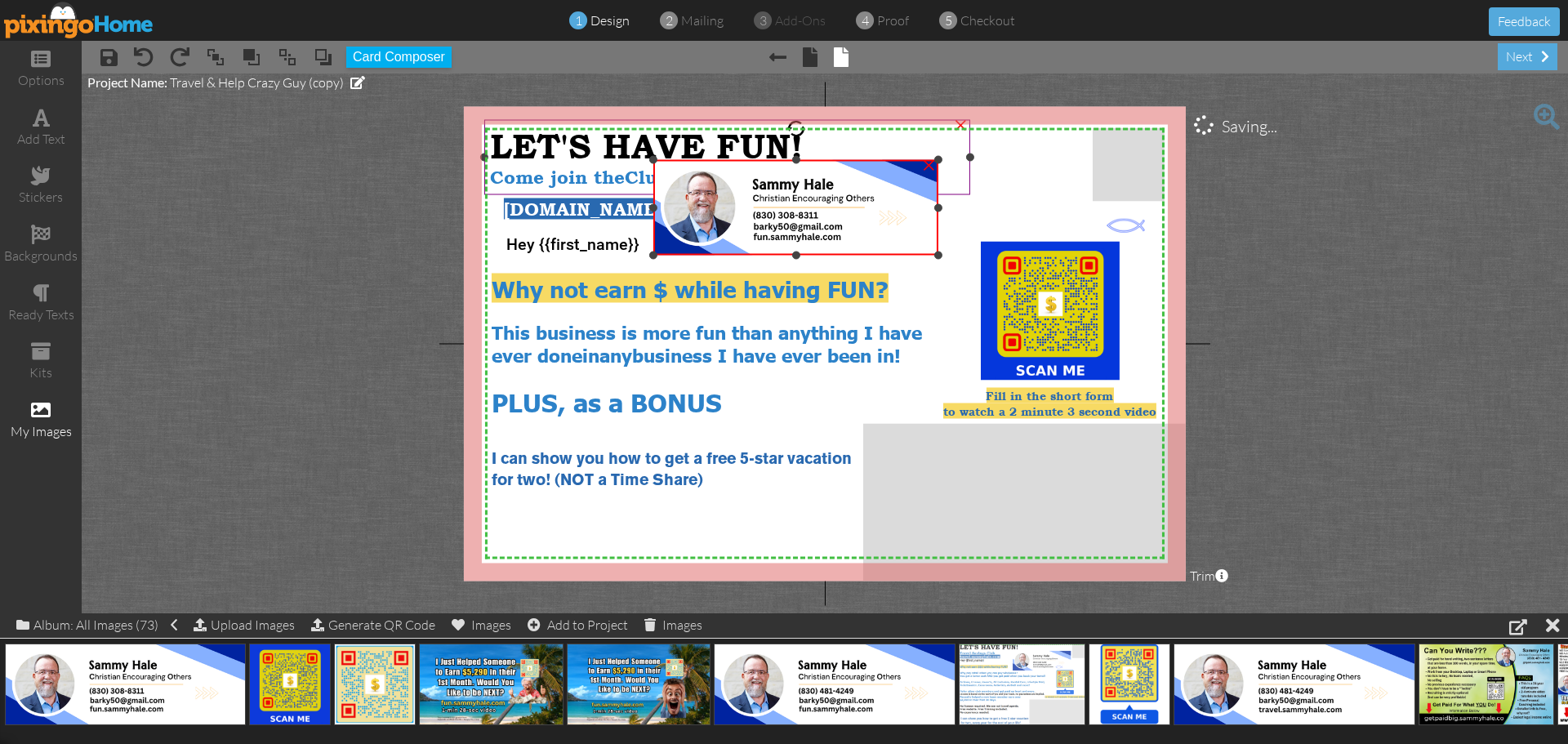
drag, startPoint x: 1014, startPoint y: 133, endPoint x: 970, endPoint y: 158, distance: 50.6
click at [970, 158] on div "X X X X X X X X X X X X X X X X X X X X X X X X X X X X X X X X X X X X X X X X…" at bounding box center [825, 343] width 722 height 474
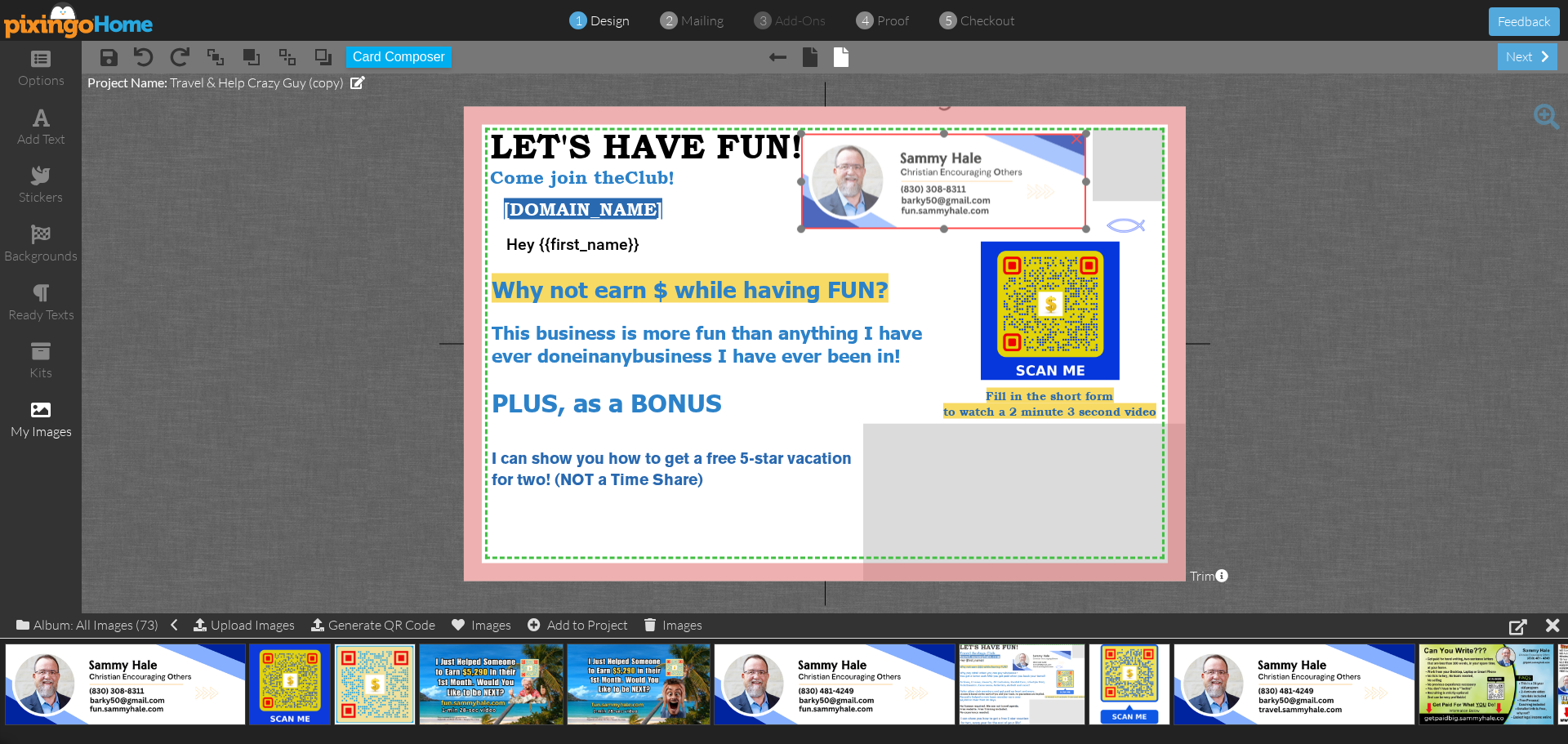
drag, startPoint x: 869, startPoint y: 225, endPoint x: 1016, endPoint y: 199, distance: 149.3
click at [1016, 199] on img at bounding box center [944, 182] width 285 height 96
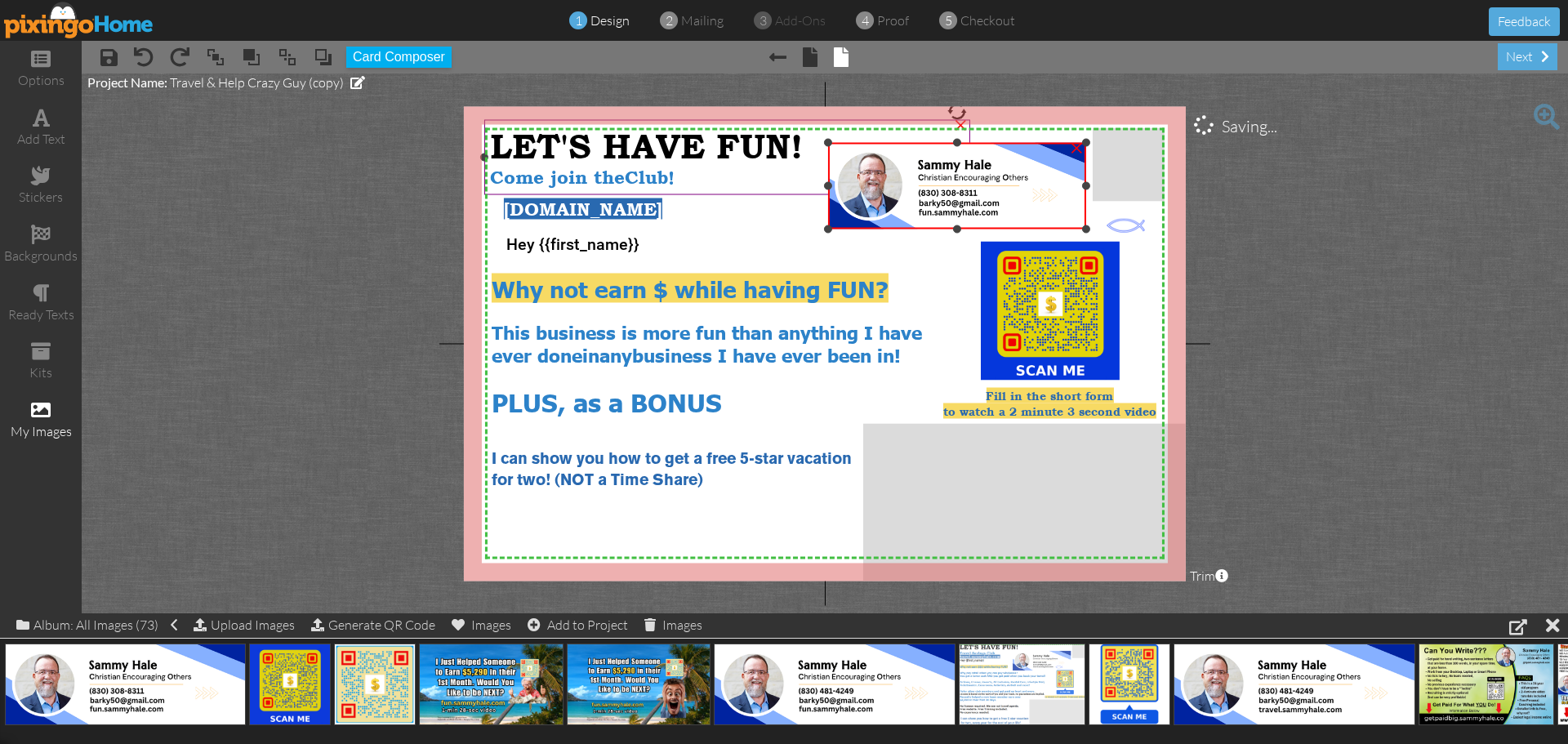
drag, startPoint x: 802, startPoint y: 135, endPoint x: 811, endPoint y: 144, distance: 12.7
click at [811, 144] on div "X X X X X X X X X X X X X X X X X X X X X X X X X X X X X X X X X X X X X X X X…" at bounding box center [825, 343] width 722 height 474
click at [878, 184] on img at bounding box center [956, 186] width 258 height 87
drag, startPoint x: 1112, startPoint y: 225, endPoint x: 1084, endPoint y: 218, distance: 28.9
click at [1084, 218] on div "X X X X X X X X X X X X X X X X X X X X X X X X X X X X X X X X X X X X X X X X…" at bounding box center [825, 343] width 722 height 474
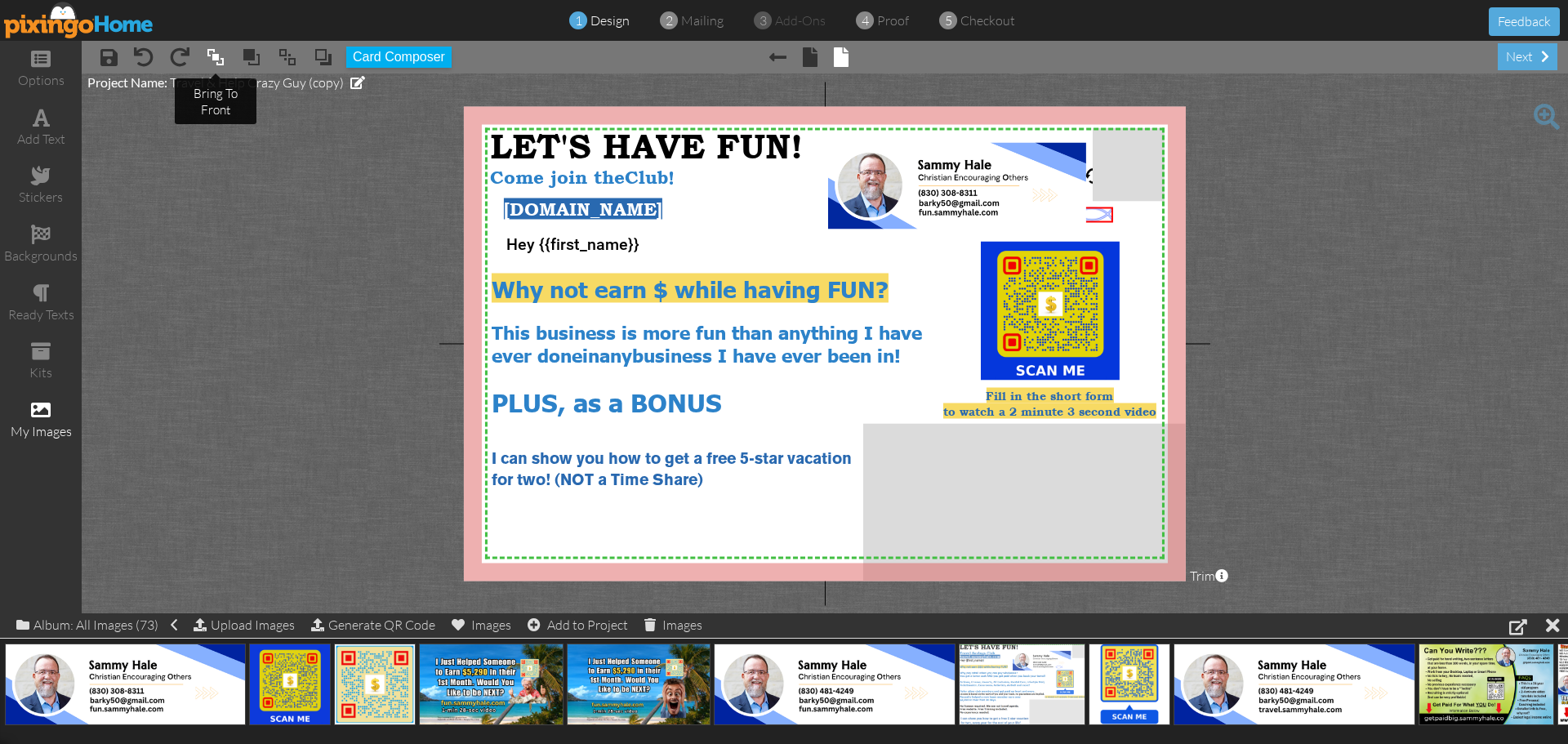
click at [213, 61] on span at bounding box center [215, 57] width 20 height 24
drag, startPoint x: 1088, startPoint y: 218, endPoint x: 1040, endPoint y: 215, distance: 48.1
click at [1040, 215] on img at bounding box center [1046, 211] width 38 height 15
click at [1365, 254] on project-studio-wrapper "X X X X X X X X X X X X X X X X X X X X X X X X X X X X X X X X X X X X X X X X…" at bounding box center [824, 343] width 1487 height 540
click at [1037, 214] on img at bounding box center [1043, 215] width 38 height 15
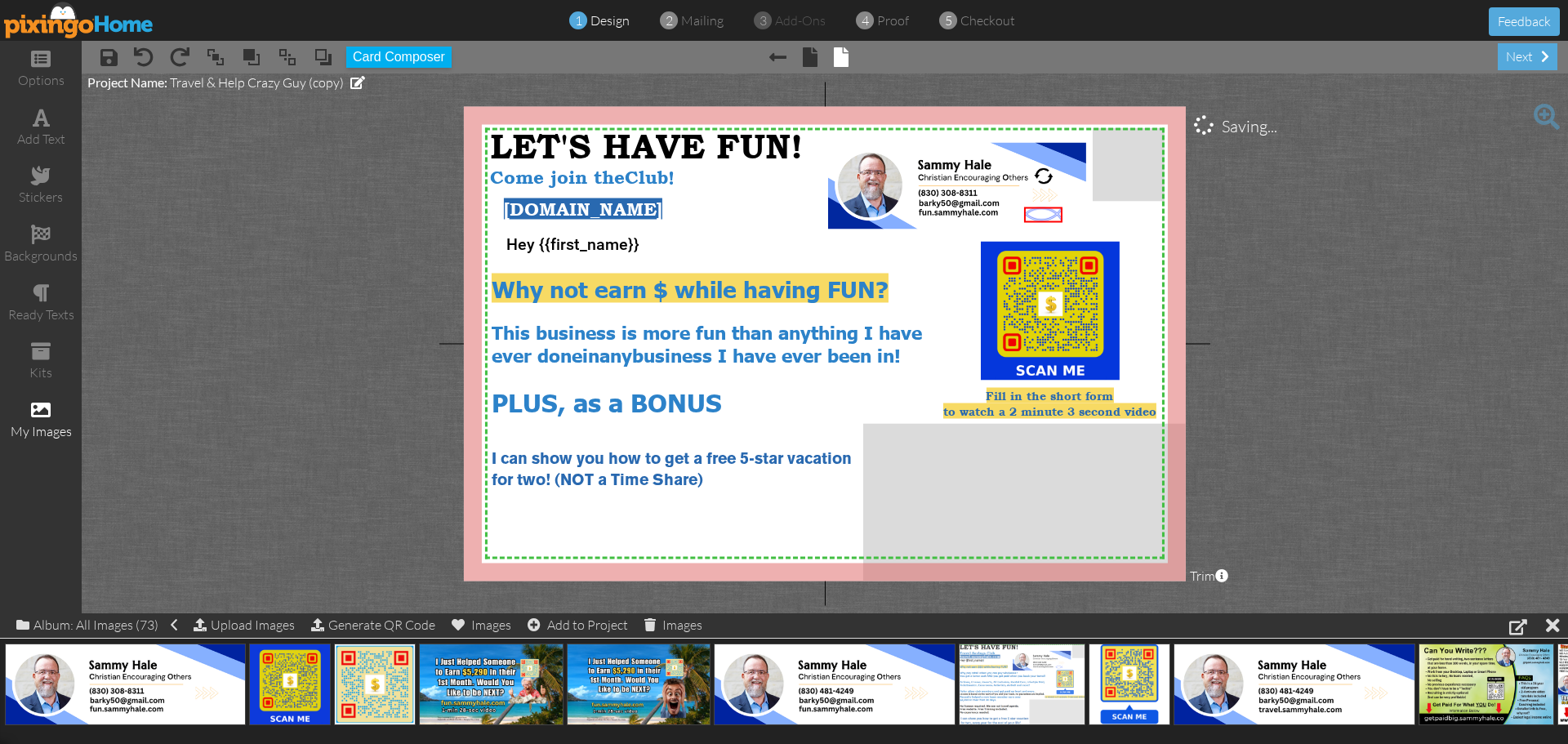
click at [1339, 238] on project-studio-wrapper "X X X X X X X X X X X X X X X X X X X X X X X X X X X X X X X X X X X X X X X X…" at bounding box center [824, 343] width 1487 height 540
click at [76, 29] on img at bounding box center [80, 20] width 150 height 37
